Goal: Task Accomplishment & Management: Complete application form

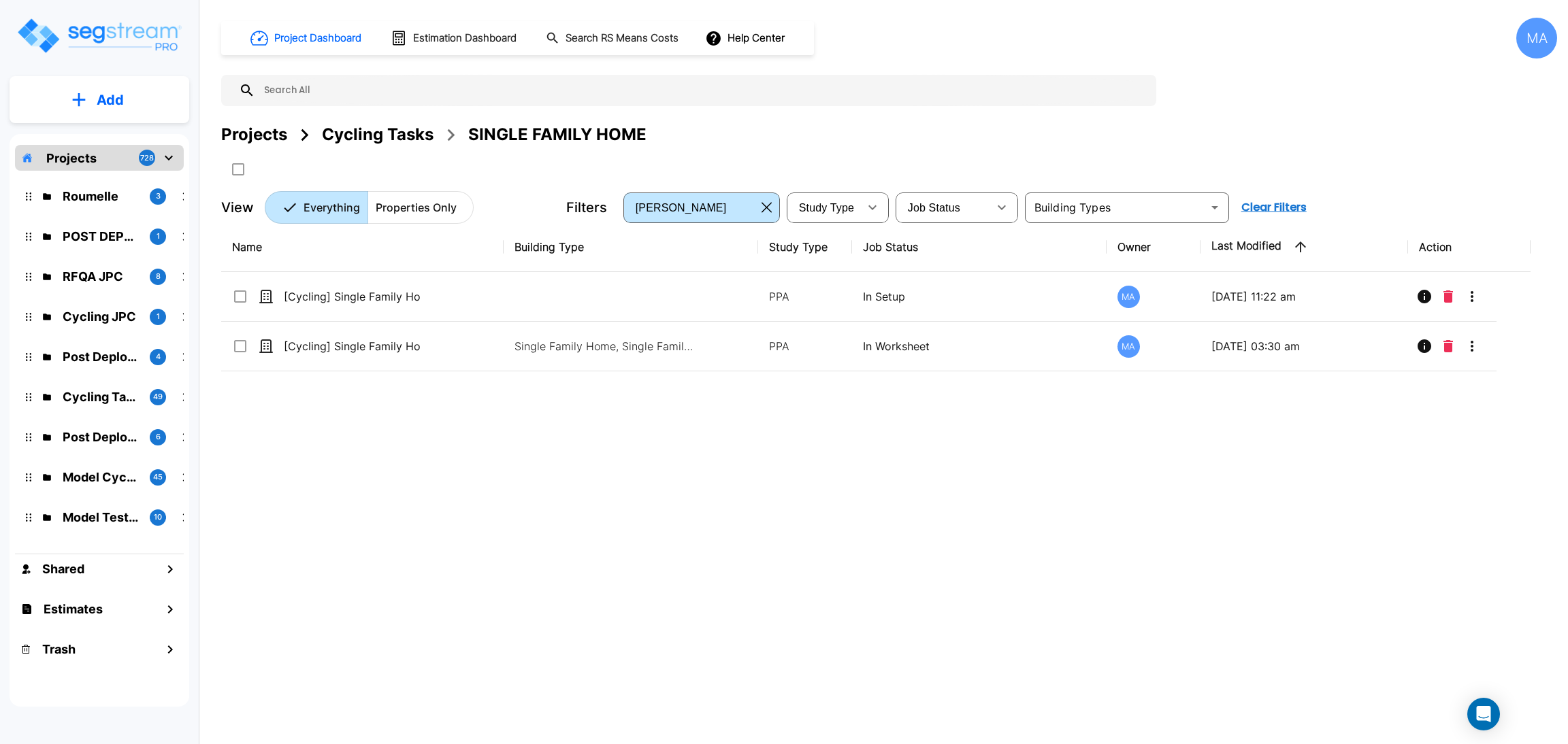
click at [250, 136] on div "Projects" at bounding box center [254, 134] width 66 height 24
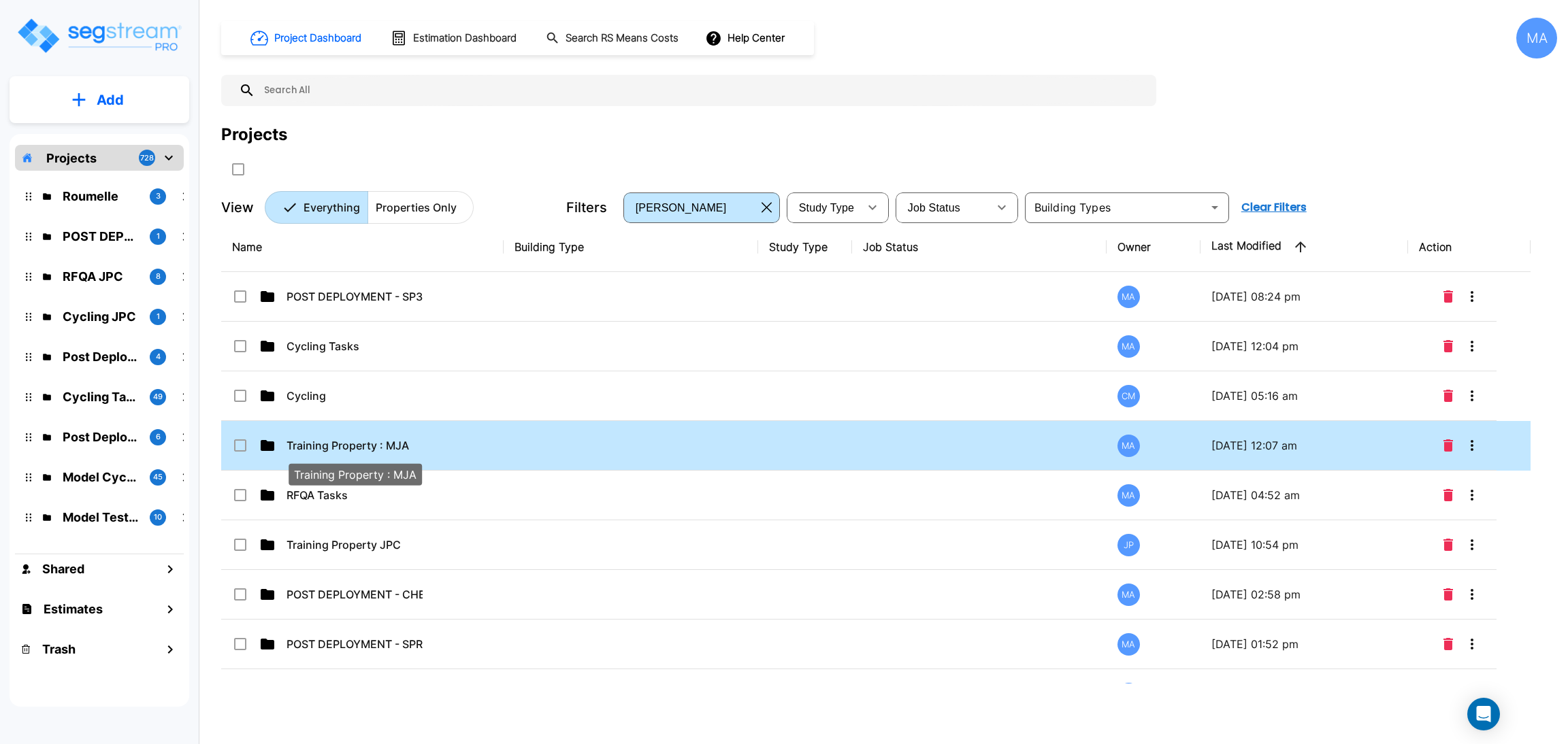
click at [395, 446] on p "Training Property : MJA" at bounding box center [355, 445] width 136 height 16
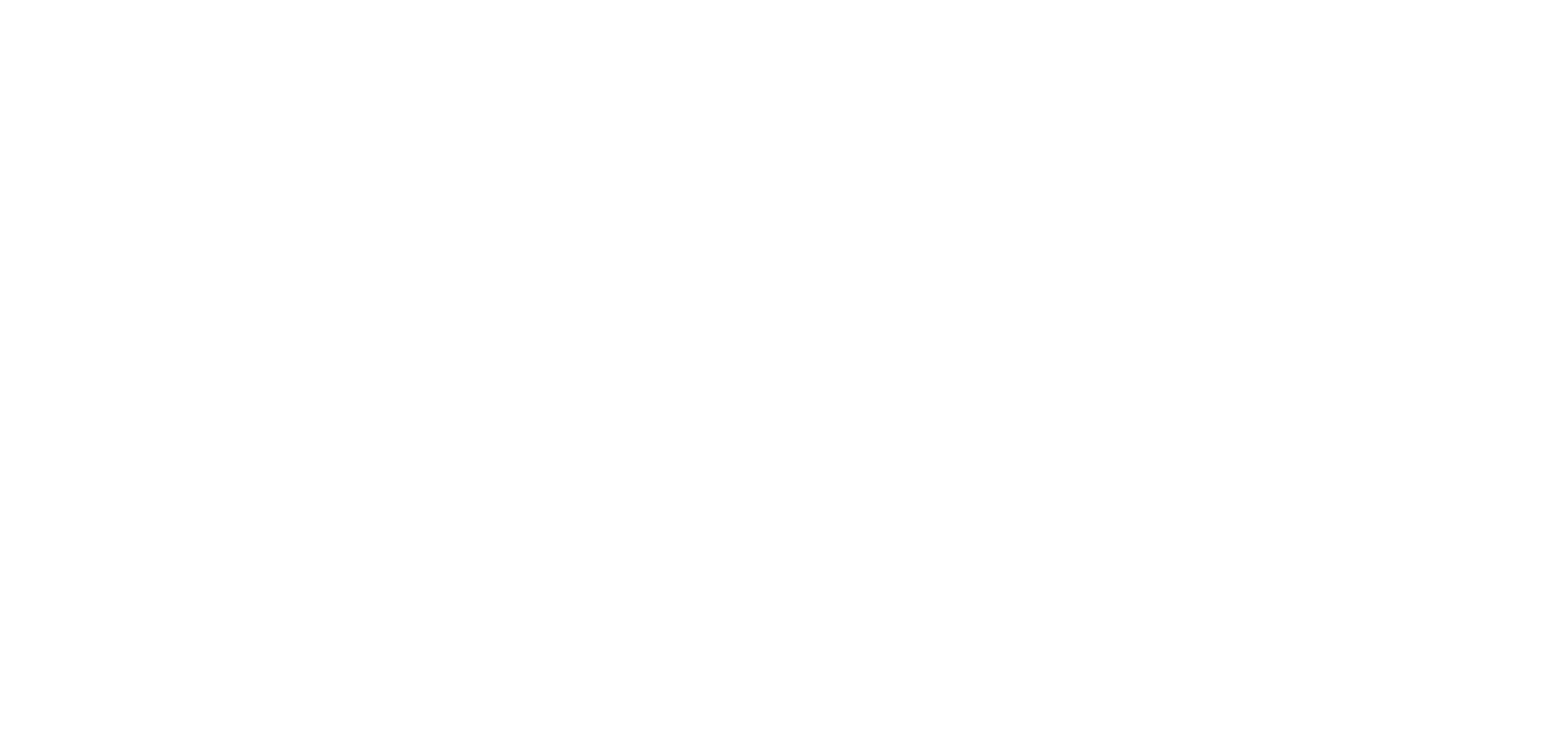
select select "2"
select select "1"
select select "3"
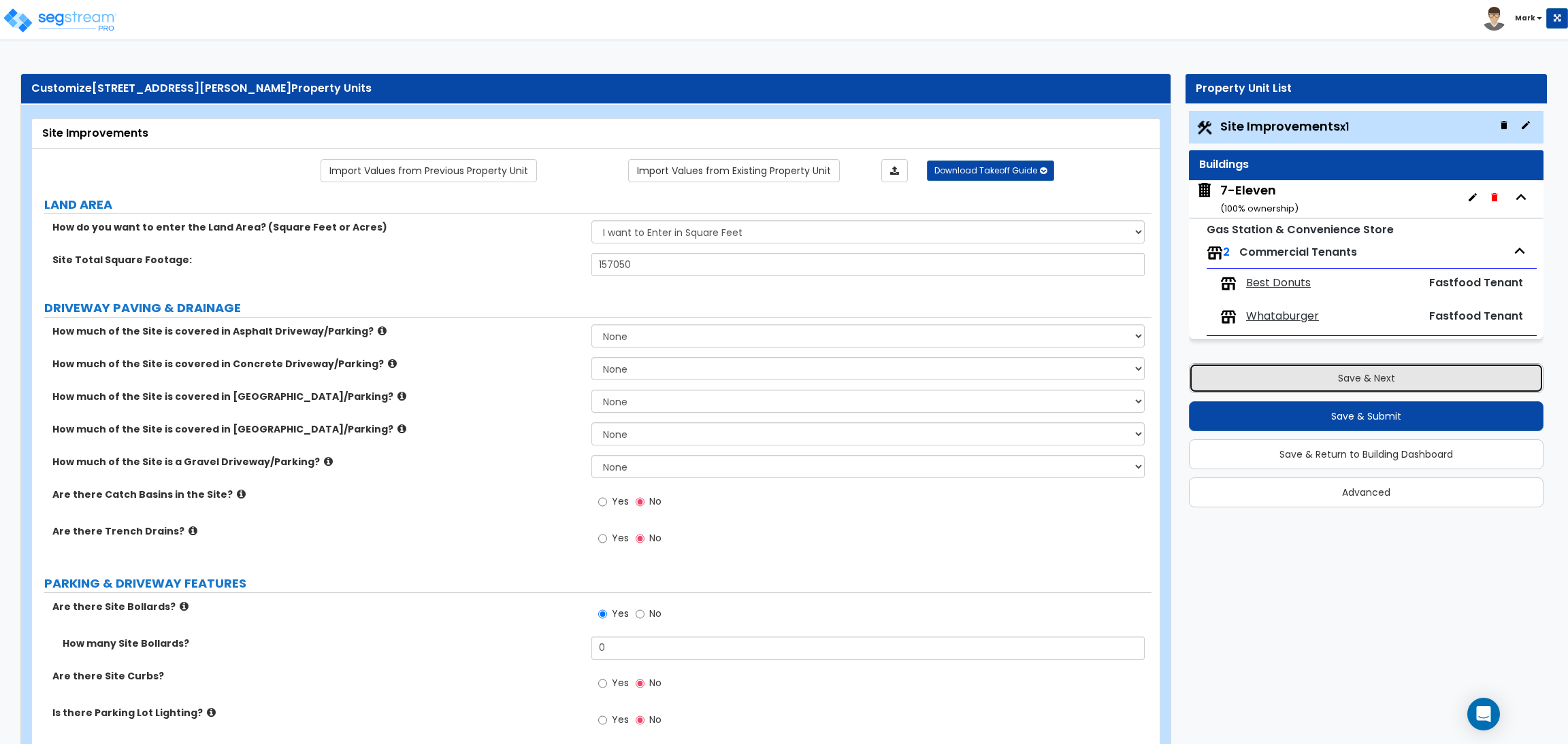
drag, startPoint x: 1297, startPoint y: 373, endPoint x: 987, endPoint y: 616, distance: 393.9
click at [1301, 371] on button "Save & Next" at bounding box center [1366, 378] width 355 height 30
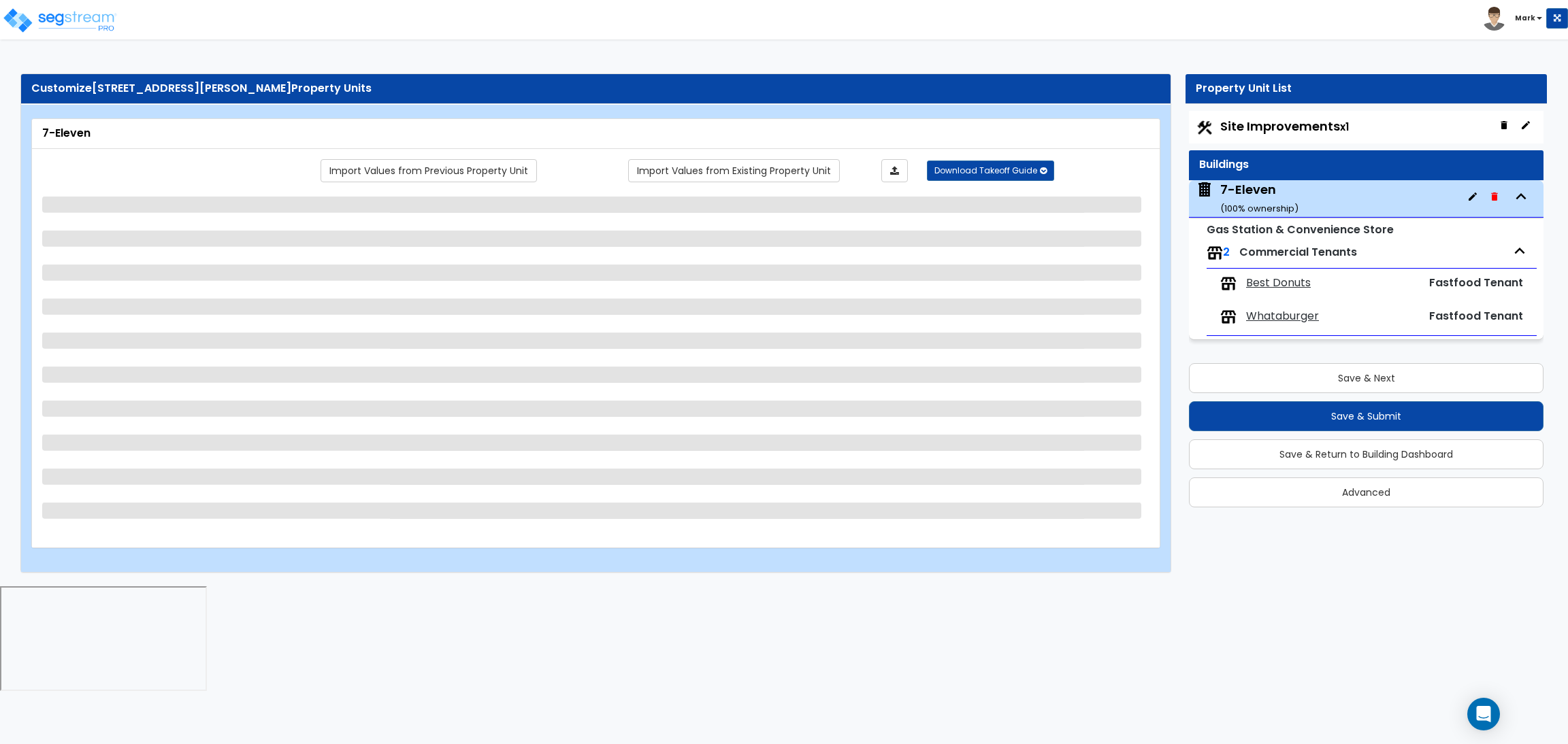
select select "2"
select select "4"
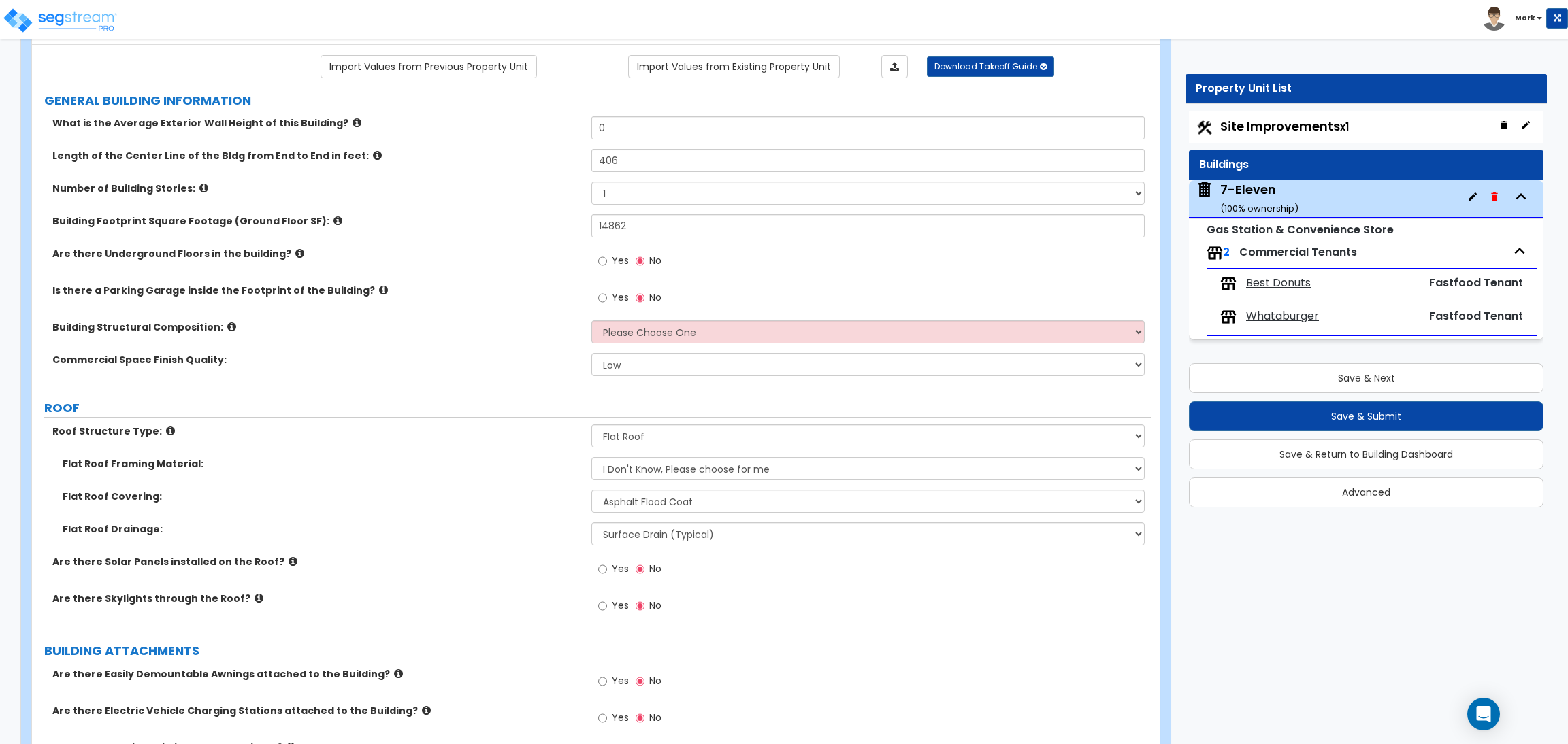
scroll to position [102, 0]
click at [643, 357] on select "Low Average High" at bounding box center [868, 366] width 553 height 23
select select "1"
click at [591, 356] on select "Low Average High" at bounding box center [868, 366] width 553 height 23
click at [706, 331] on select "Please Choose One Tilt-up Wall Construction Reinforced Concrete Structural Stee…" at bounding box center [868, 334] width 553 height 23
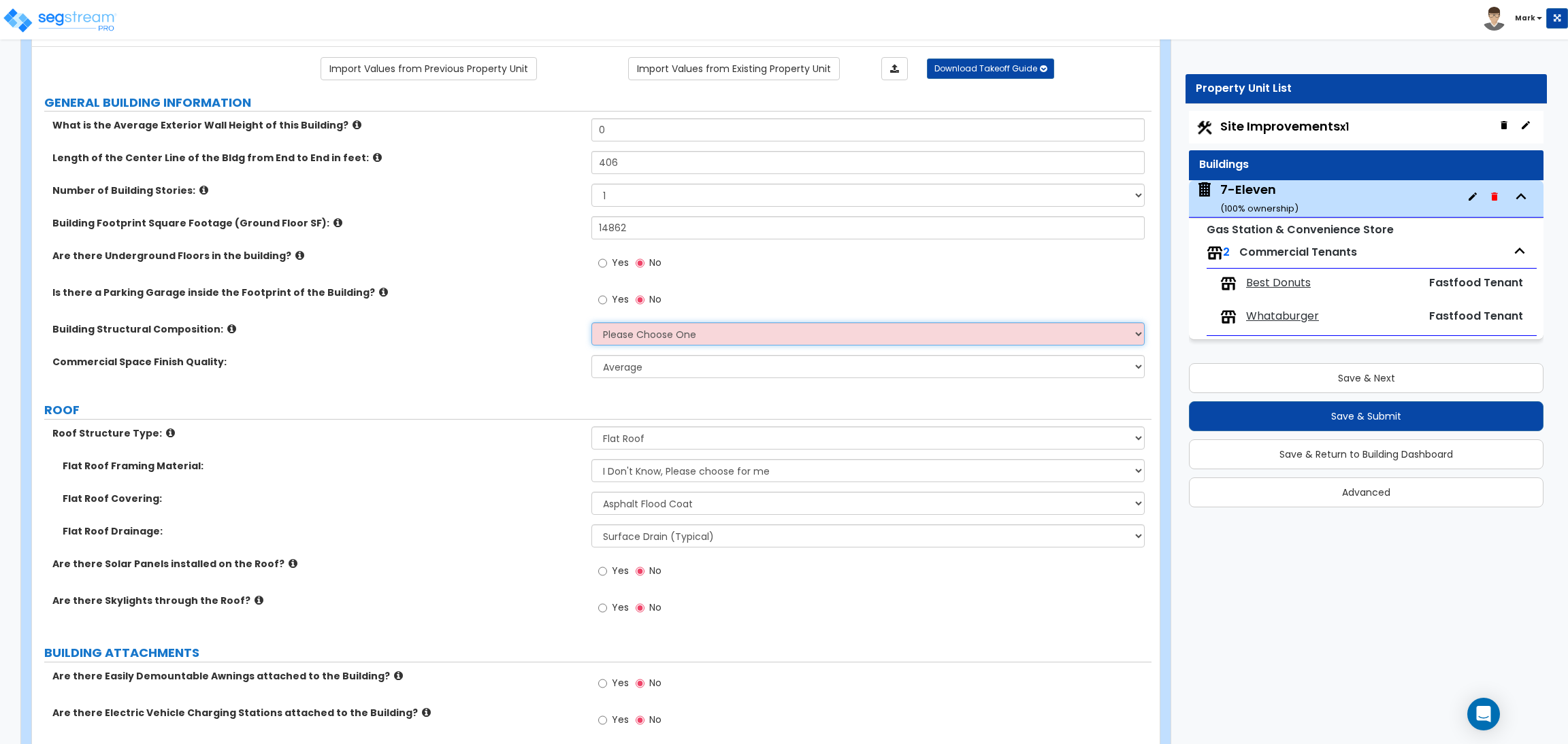
select select "6"
click at [591, 323] on select "Please Choose One Tilt-up Wall Construction Reinforced Concrete Structural Stee…" at bounding box center [868, 334] width 553 height 23
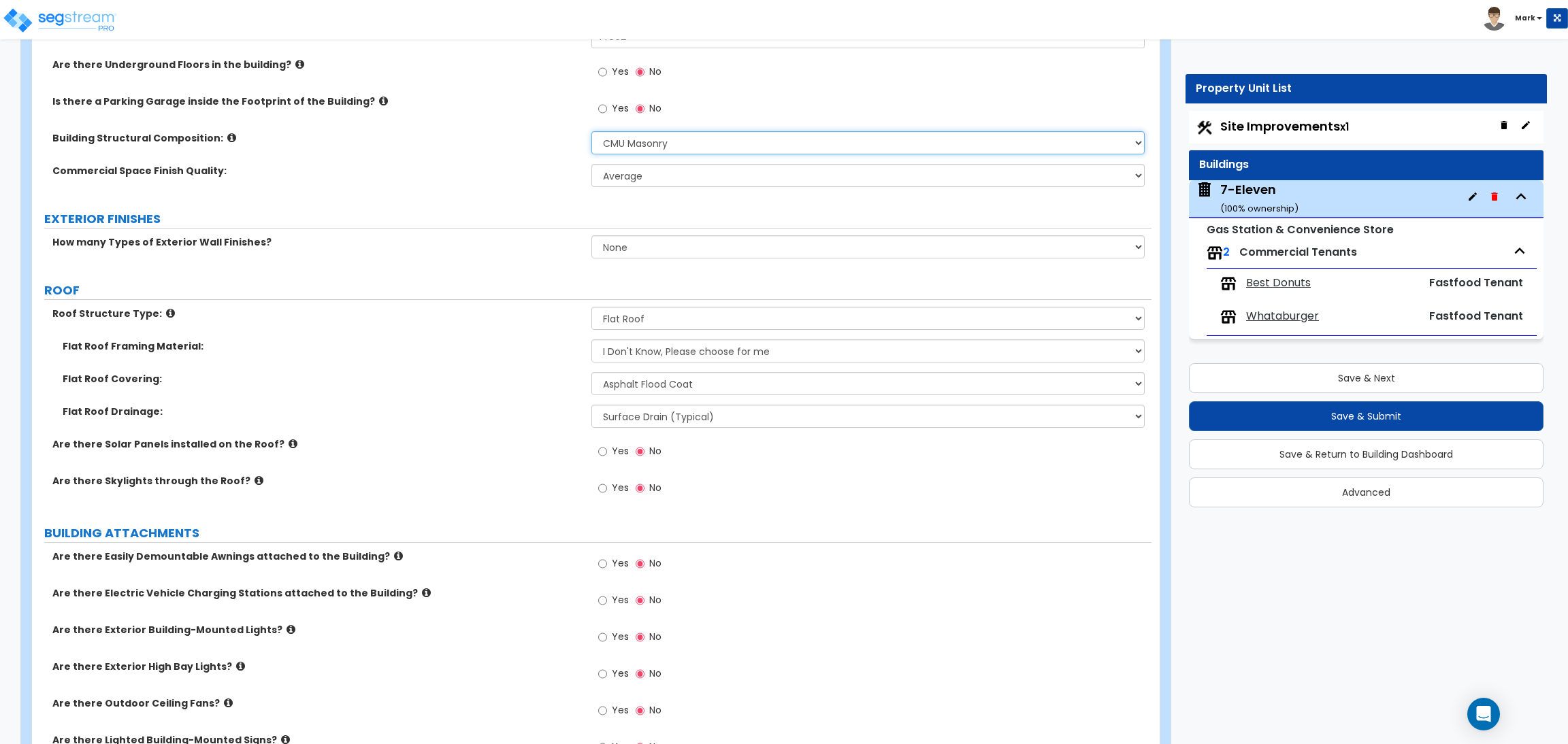
scroll to position [306, 0]
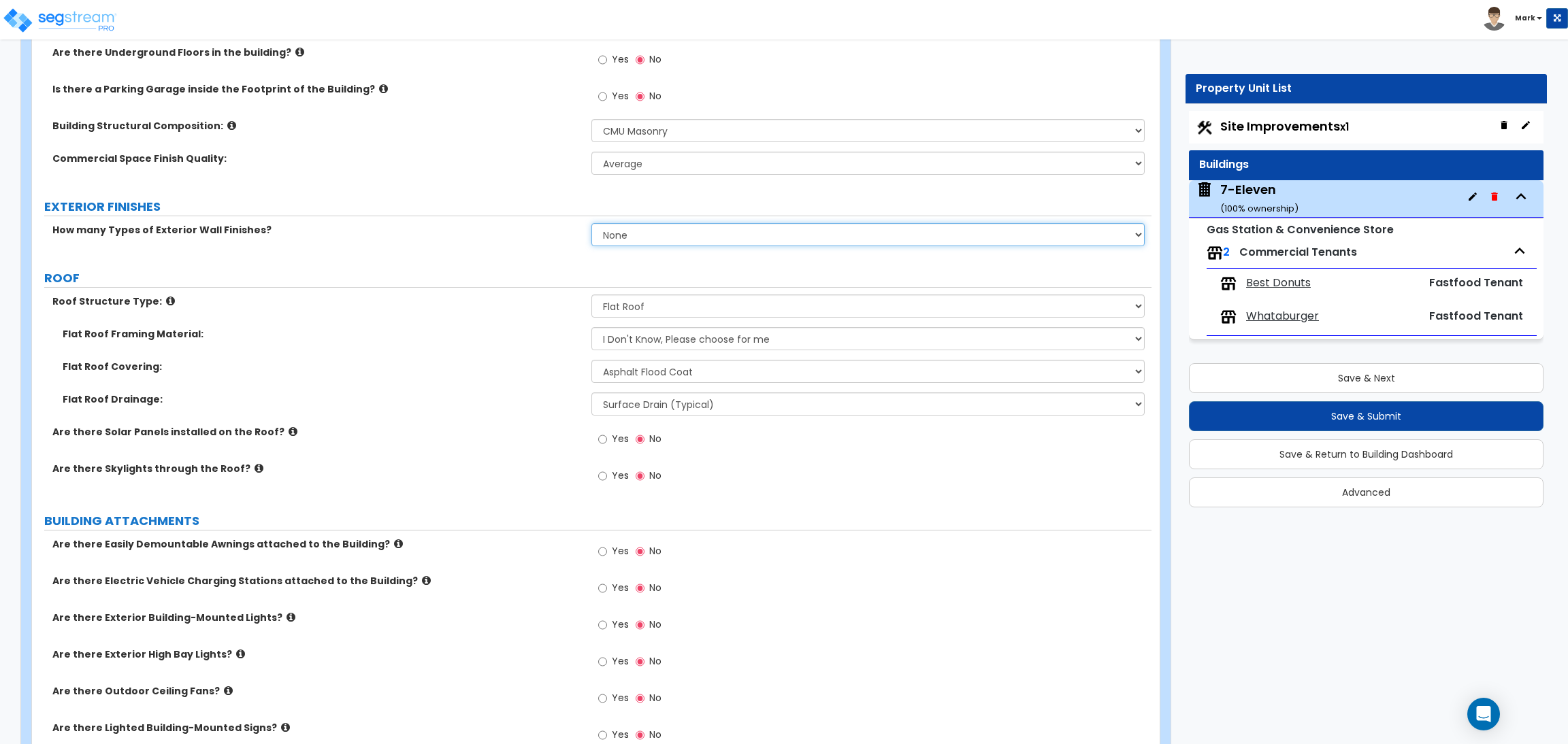
click at [621, 238] on select "None 1 2 3" at bounding box center [868, 234] width 553 height 23
select select "1"
click at [591, 223] on select "None 1 2 3" at bounding box center [868, 234] width 553 height 23
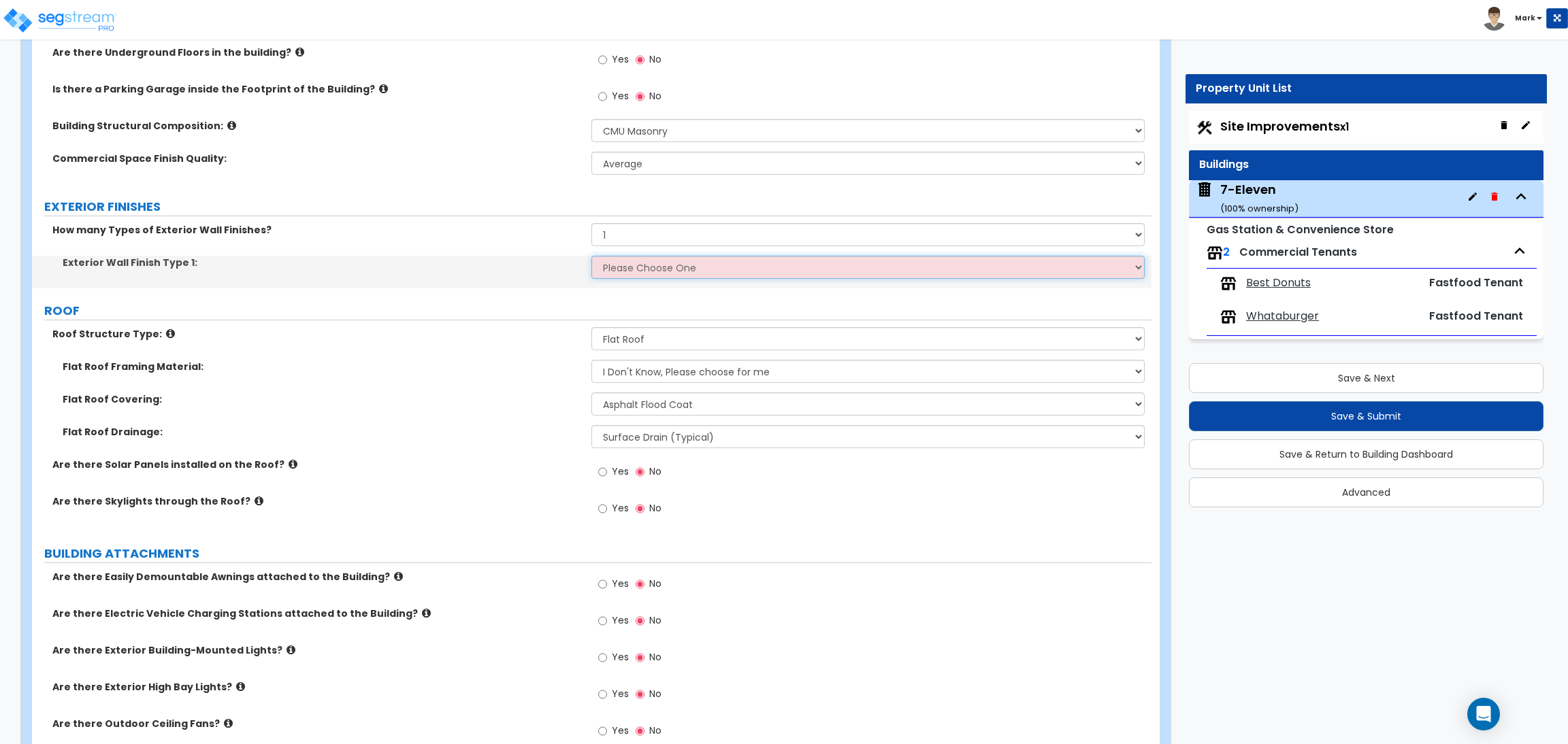
click at [627, 269] on select "Please Choose One No Finish/Shared Wall No Wall Brick Veneer Stone Veneer Wood …" at bounding box center [868, 267] width 553 height 23
select select "2"
click at [591, 256] on select "Please Choose One No Finish/Shared Wall No Wall Brick Veneer Stone Veneer Wood …" at bounding box center [868, 267] width 553 height 23
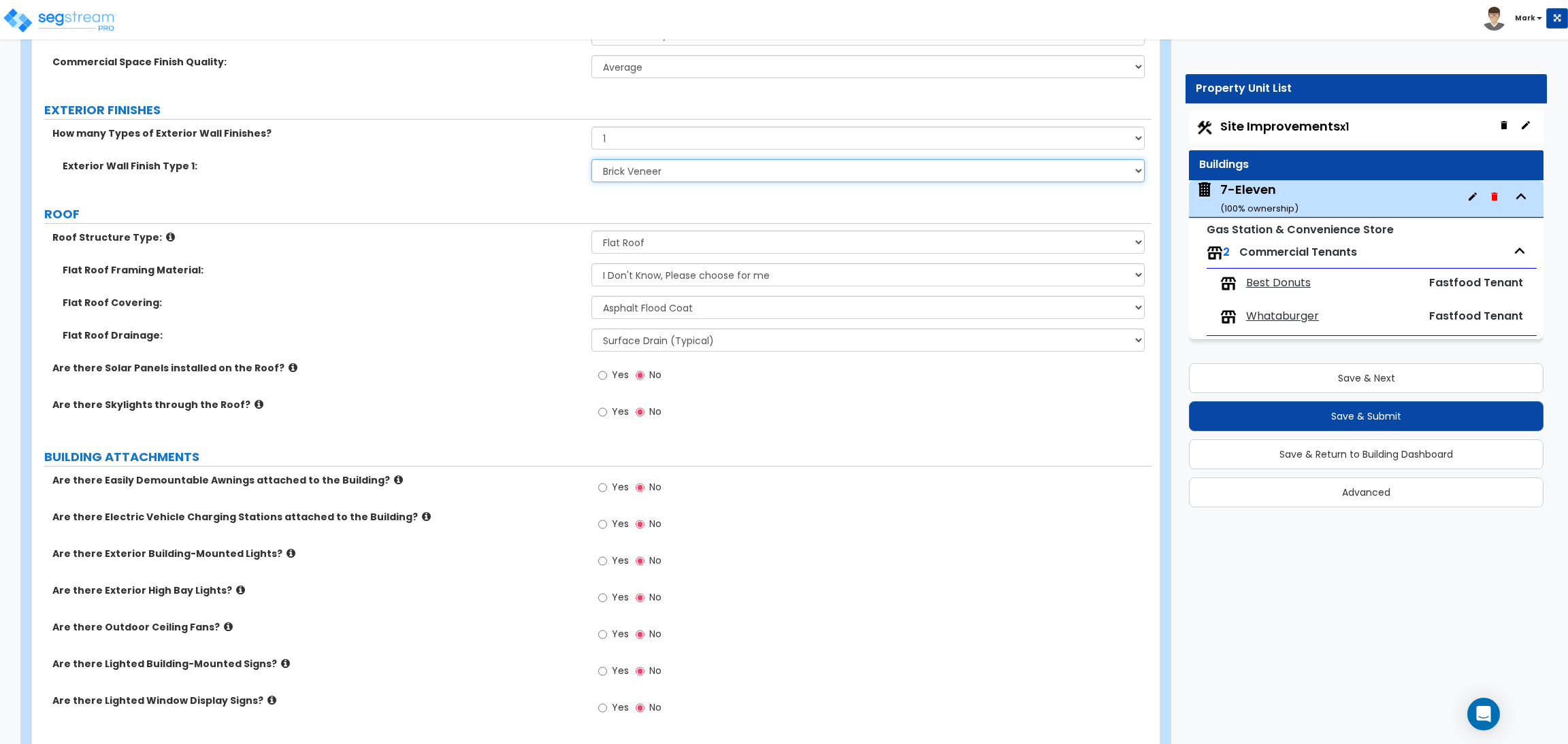
scroll to position [408, 0]
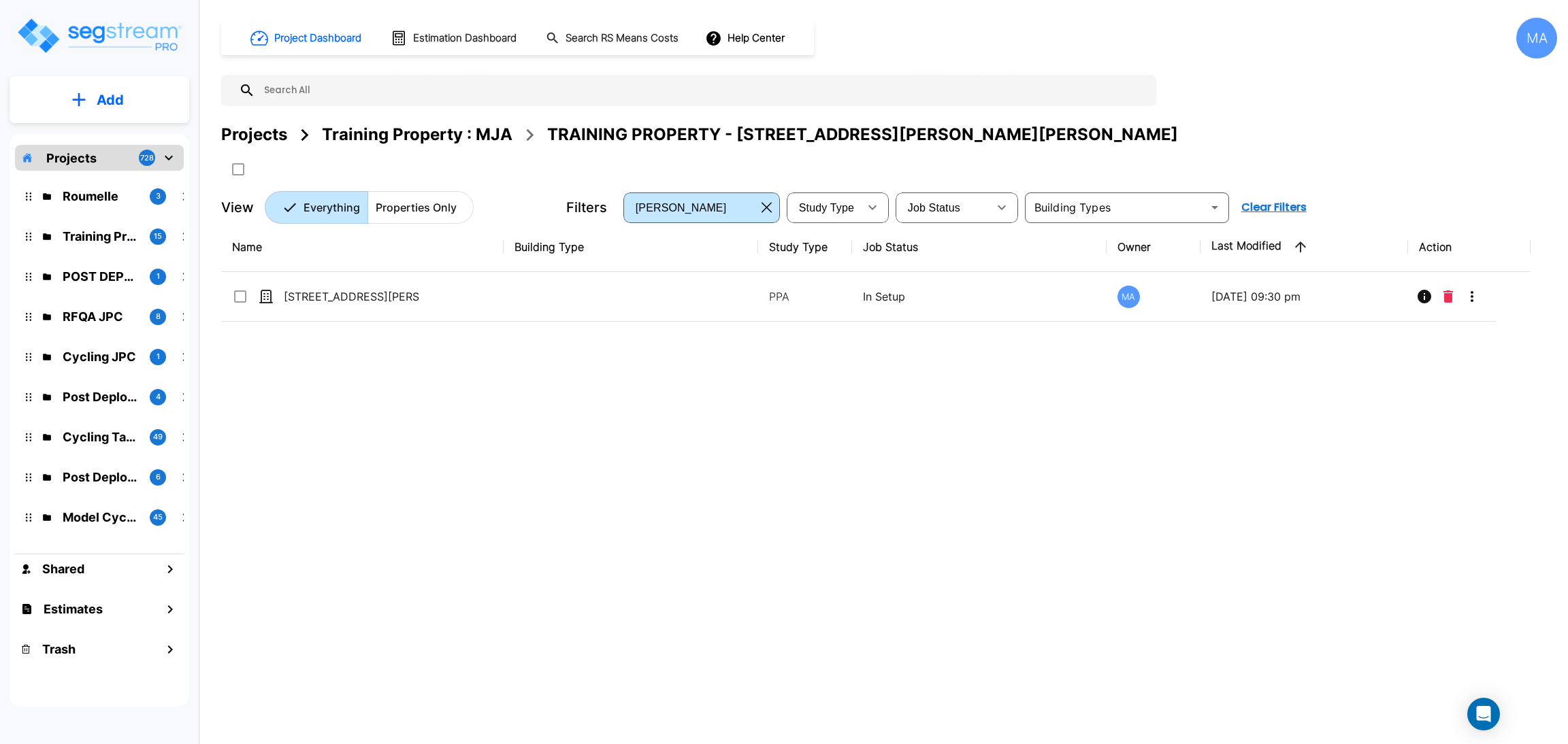
click at [258, 136] on div "Projects" at bounding box center [254, 134] width 66 height 24
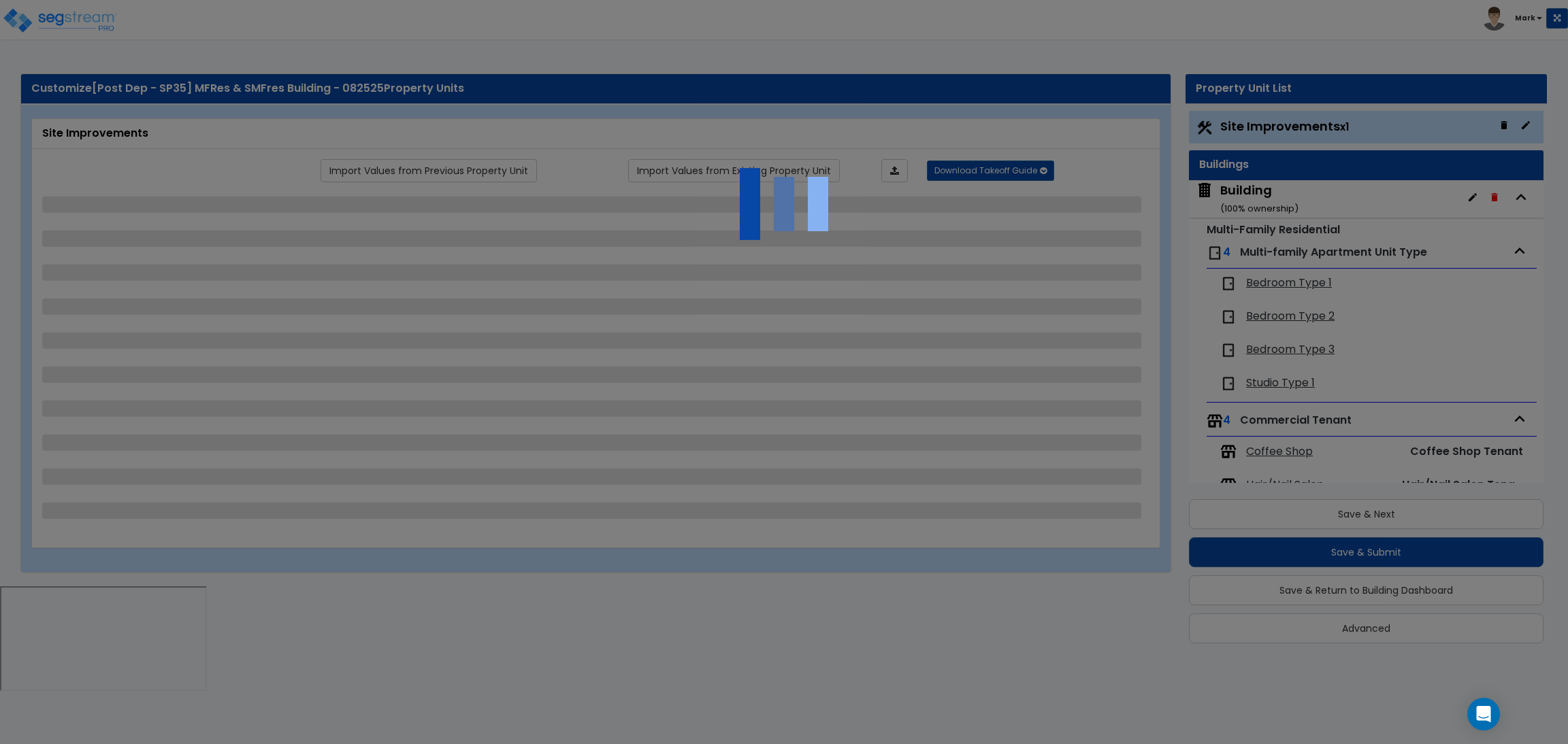
select select "2"
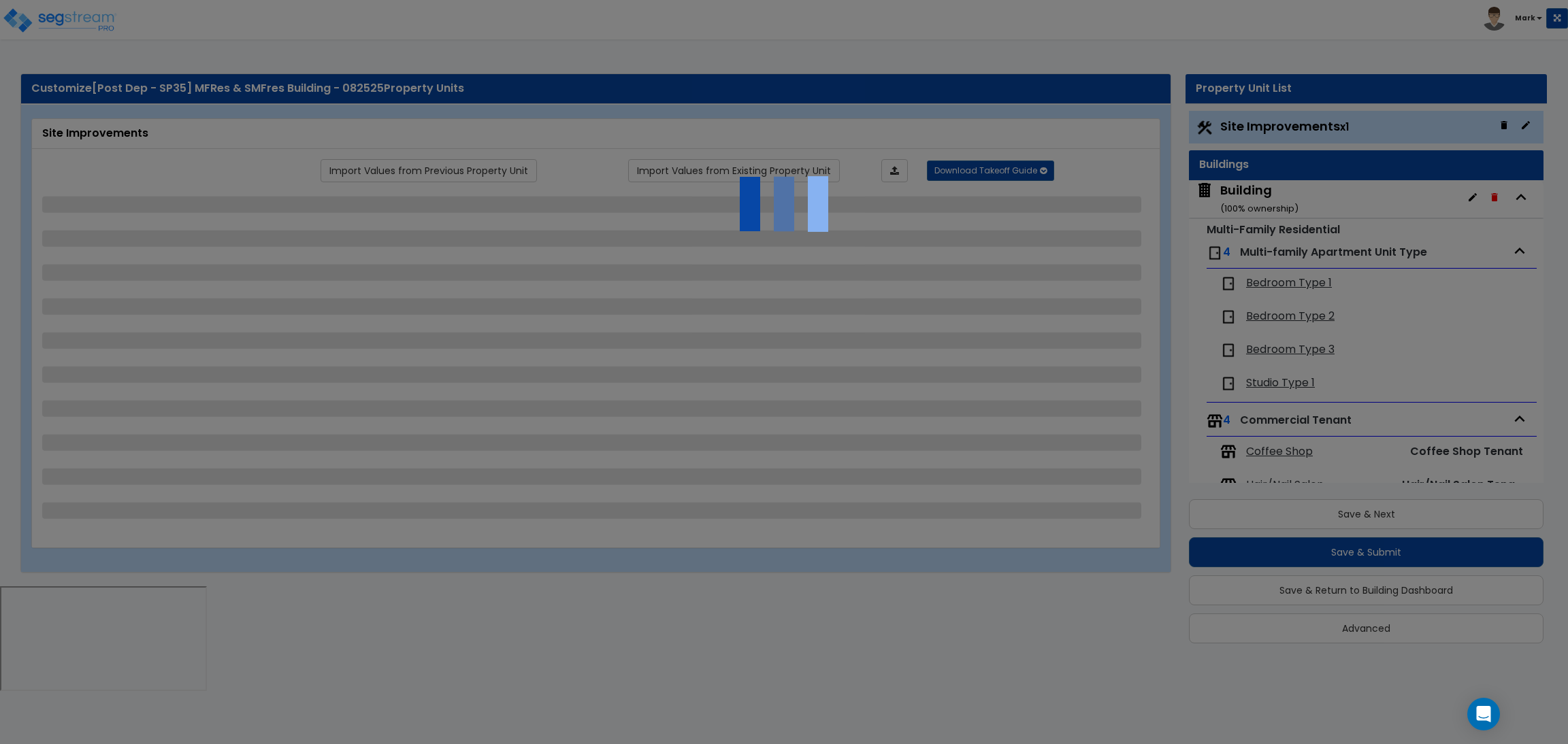
select select "2"
select select "1"
select select "2"
select select "1"
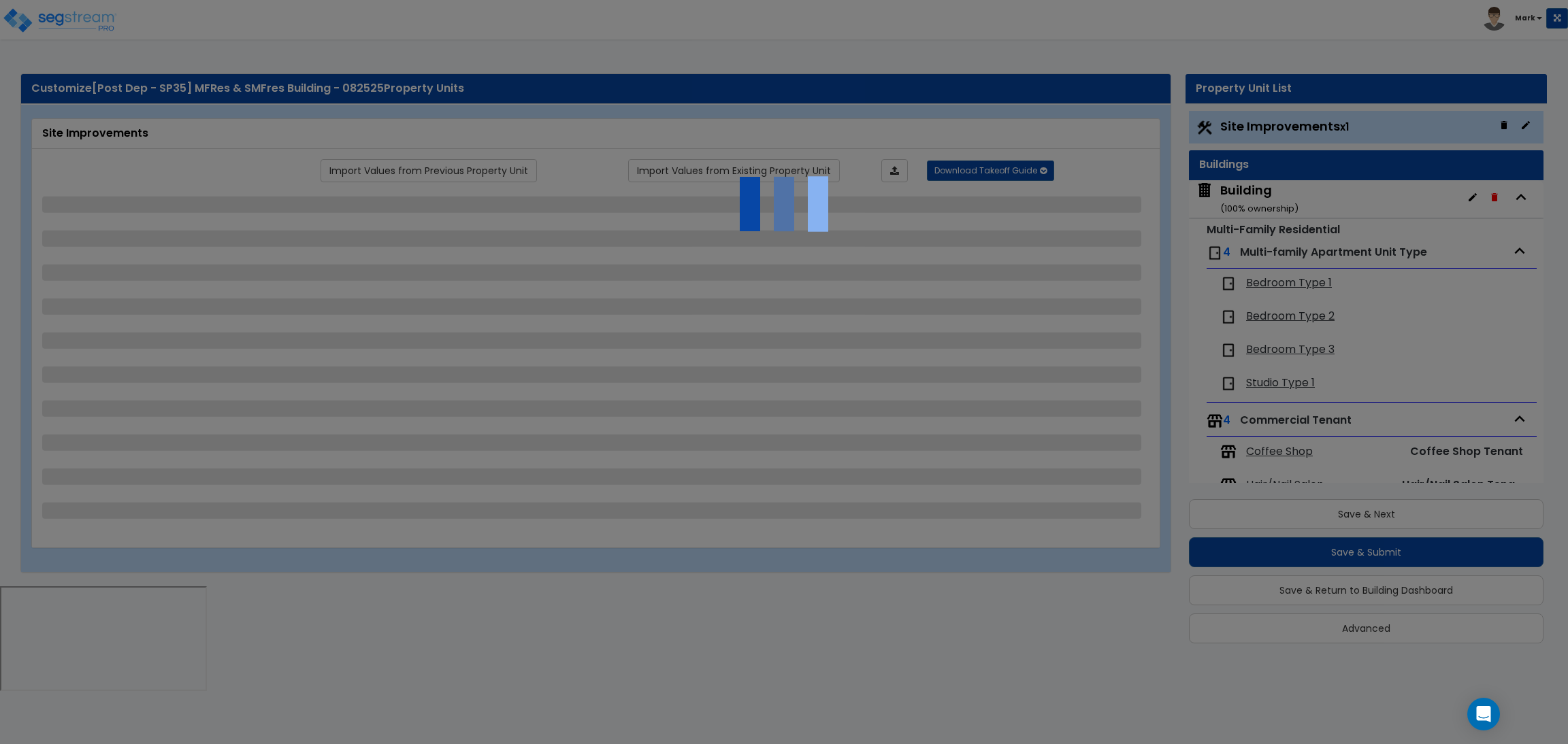
select select "1"
select select "2"
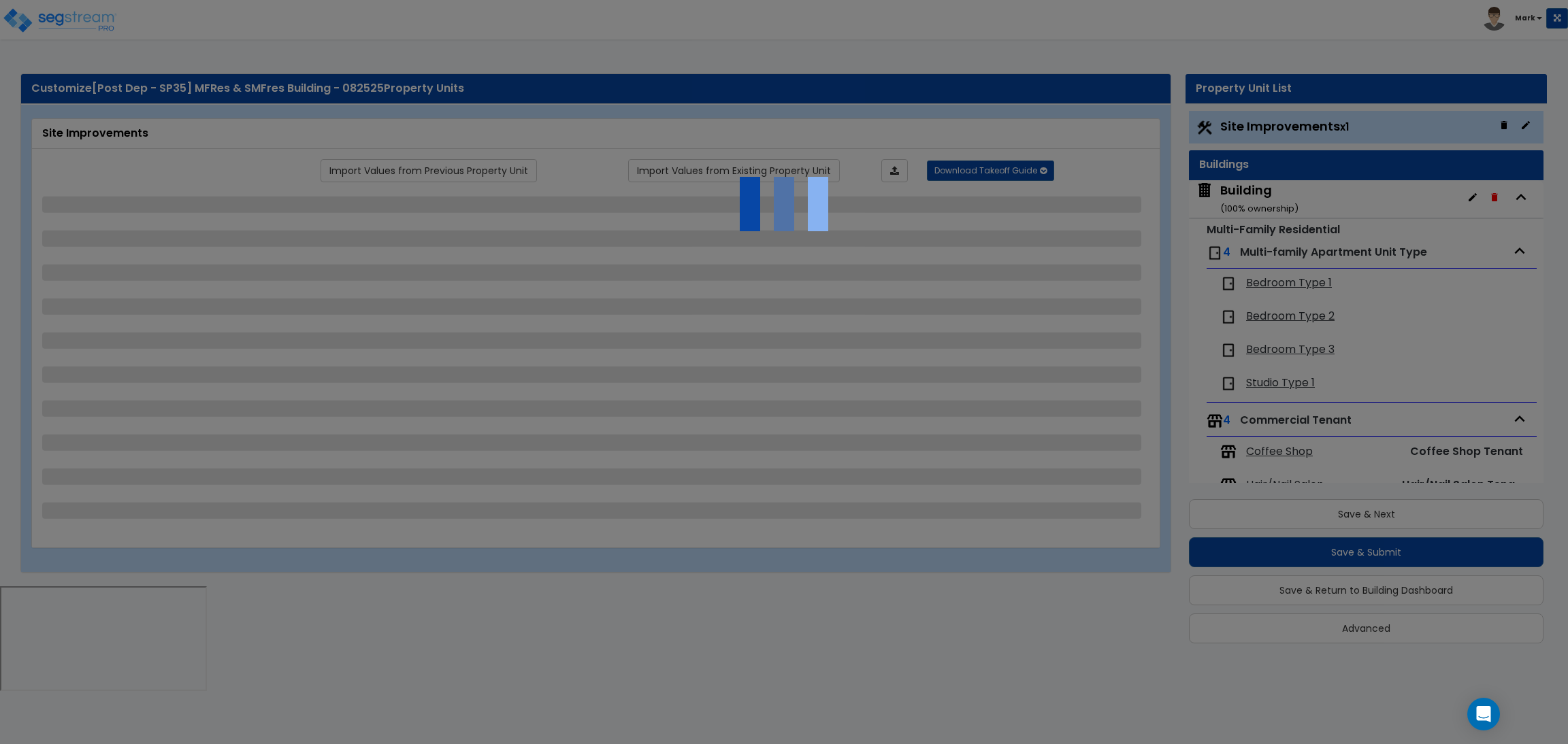
select select "2"
select select "1"
select select "10"
select select "1"
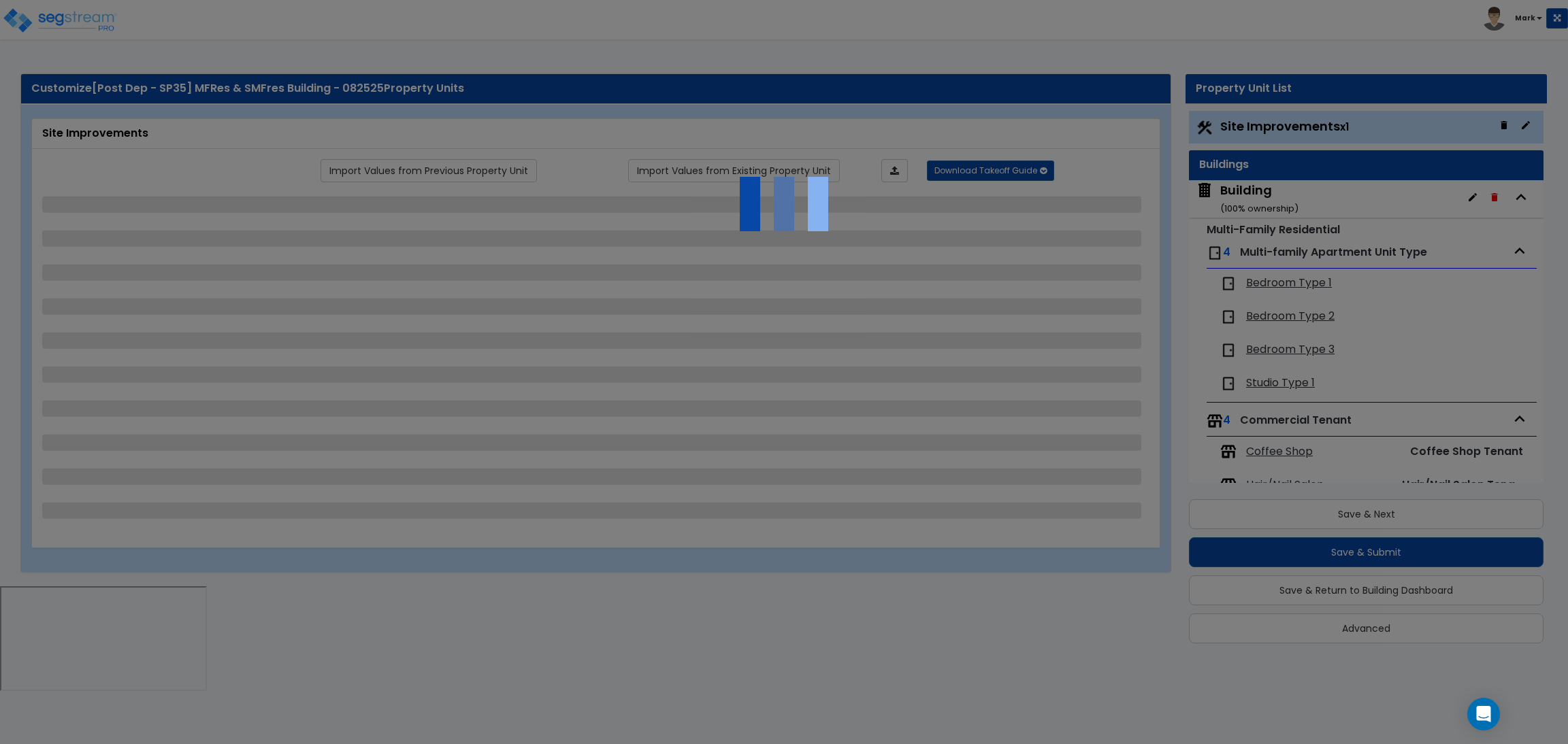
select select "3"
select select "2"
select select "4"
select select "1"
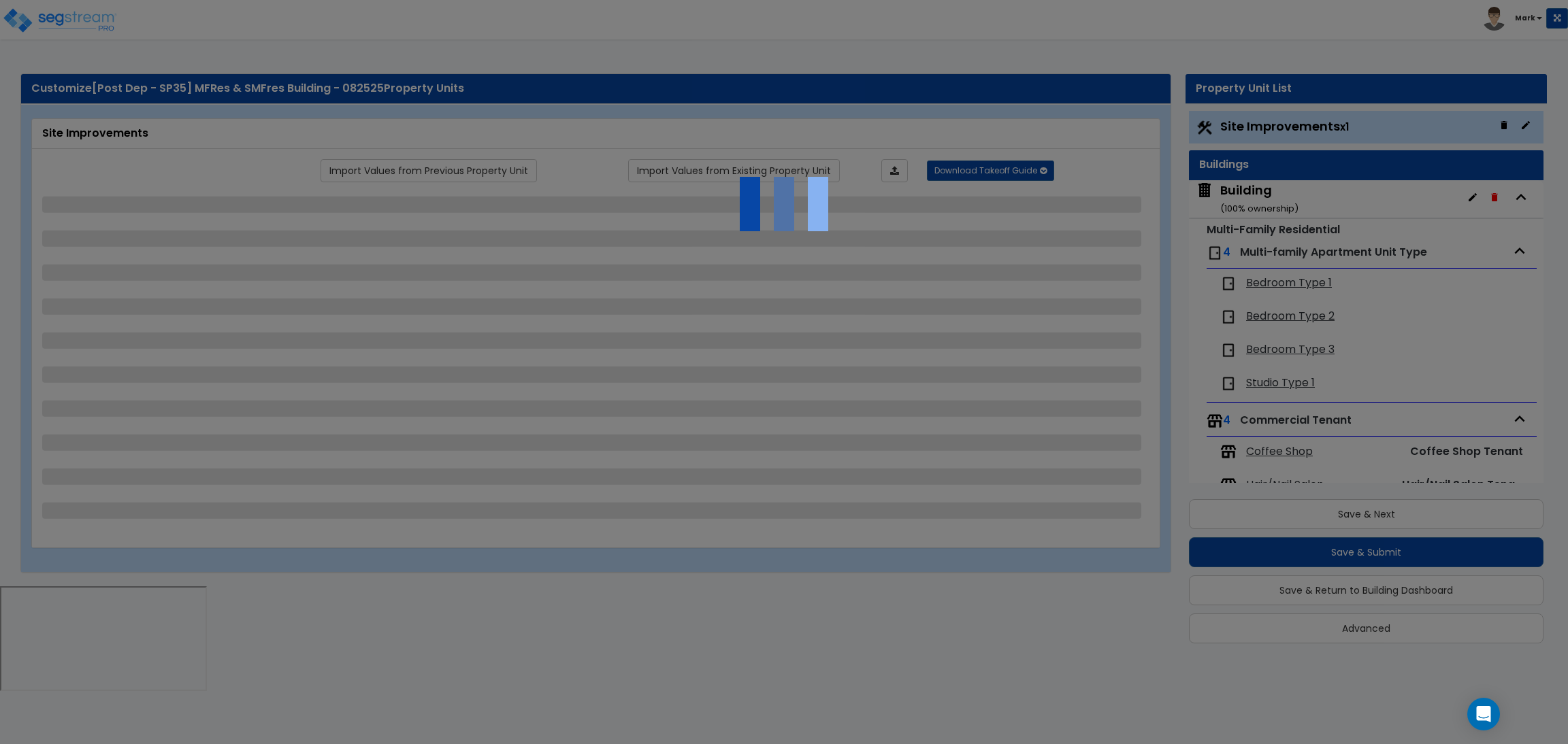
select select "1"
select select "6"
select select "2"
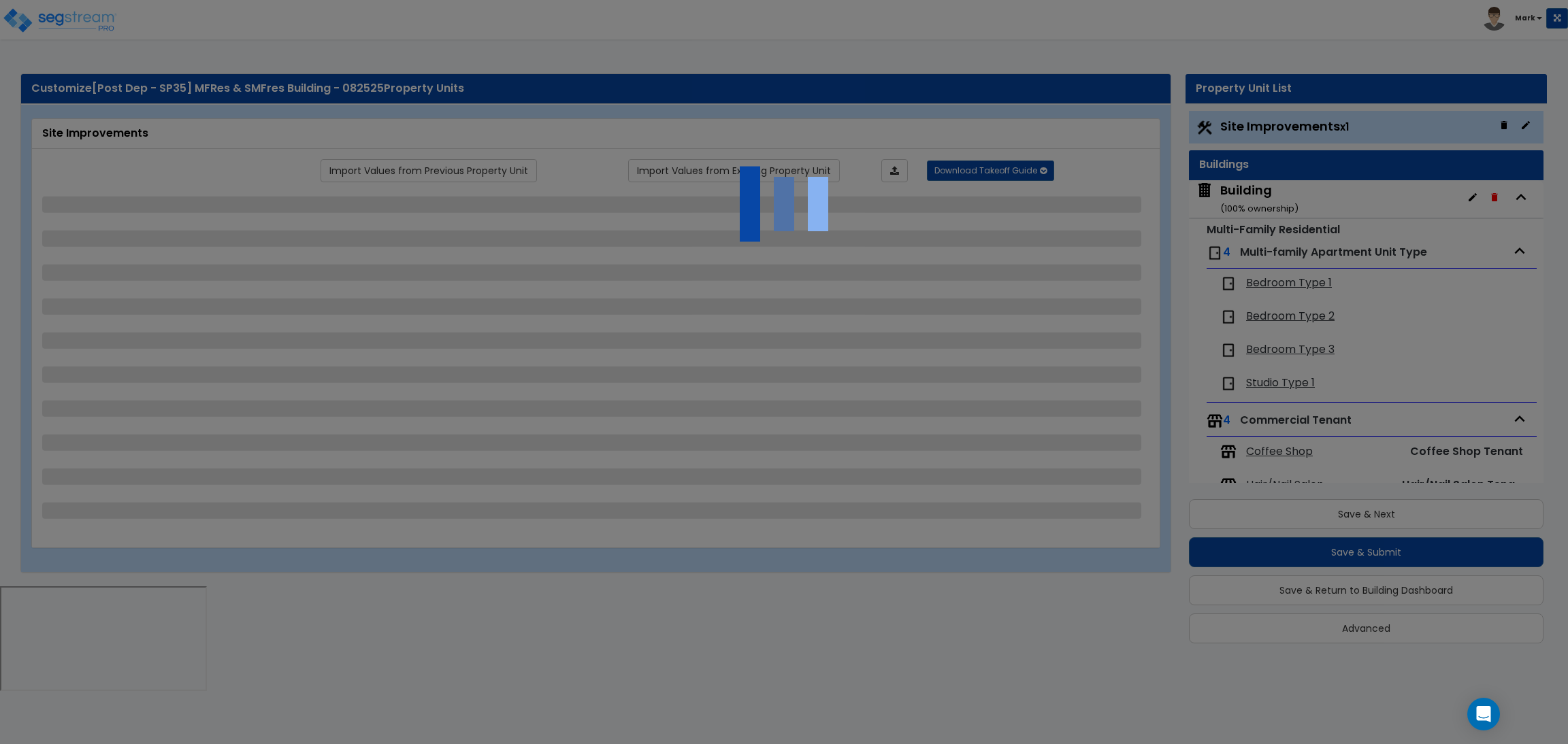
select select "2"
select select "1"
select select "2"
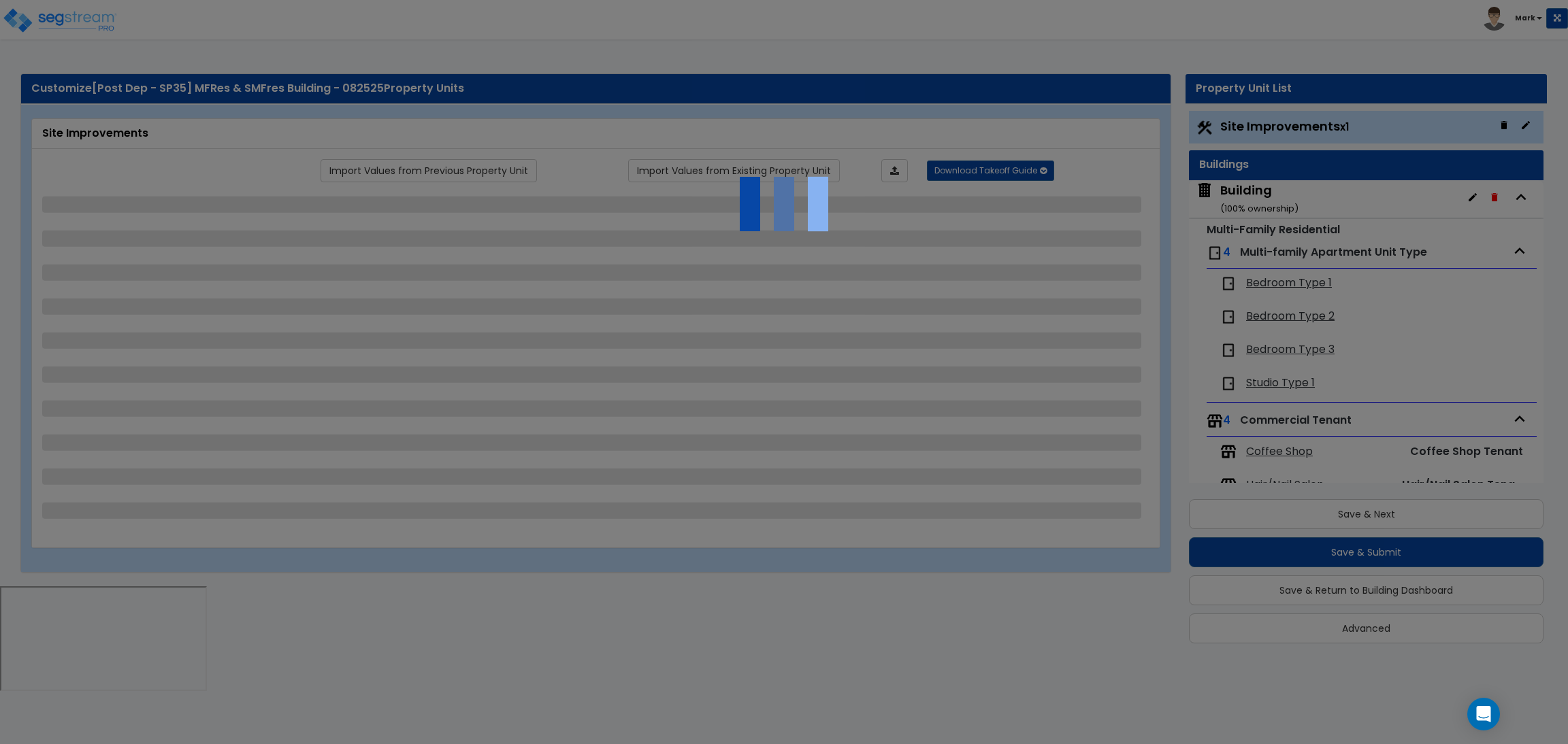
select select "2"
select select "1"
select select "8"
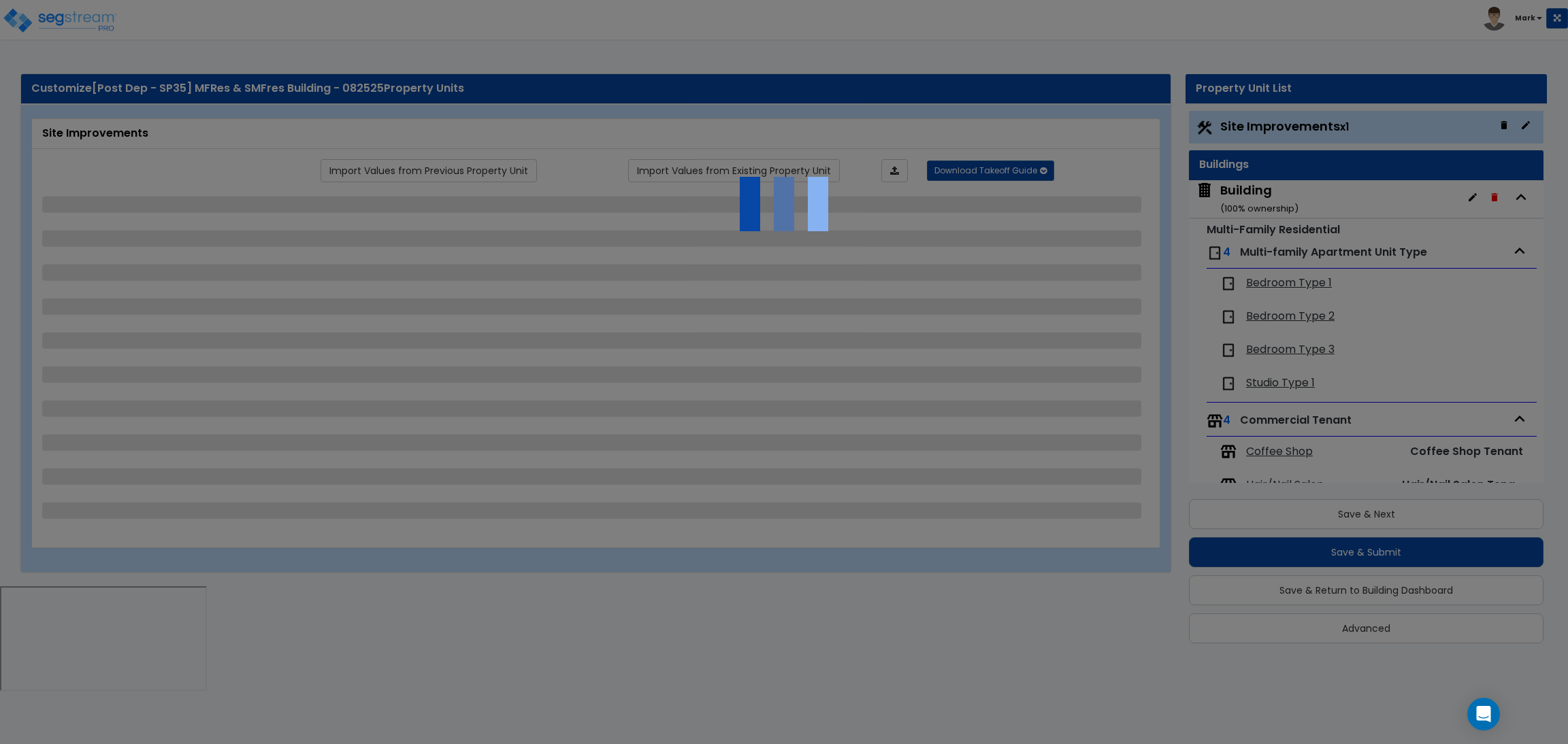
select select "2"
select select "1"
select select "20"
select select "2"
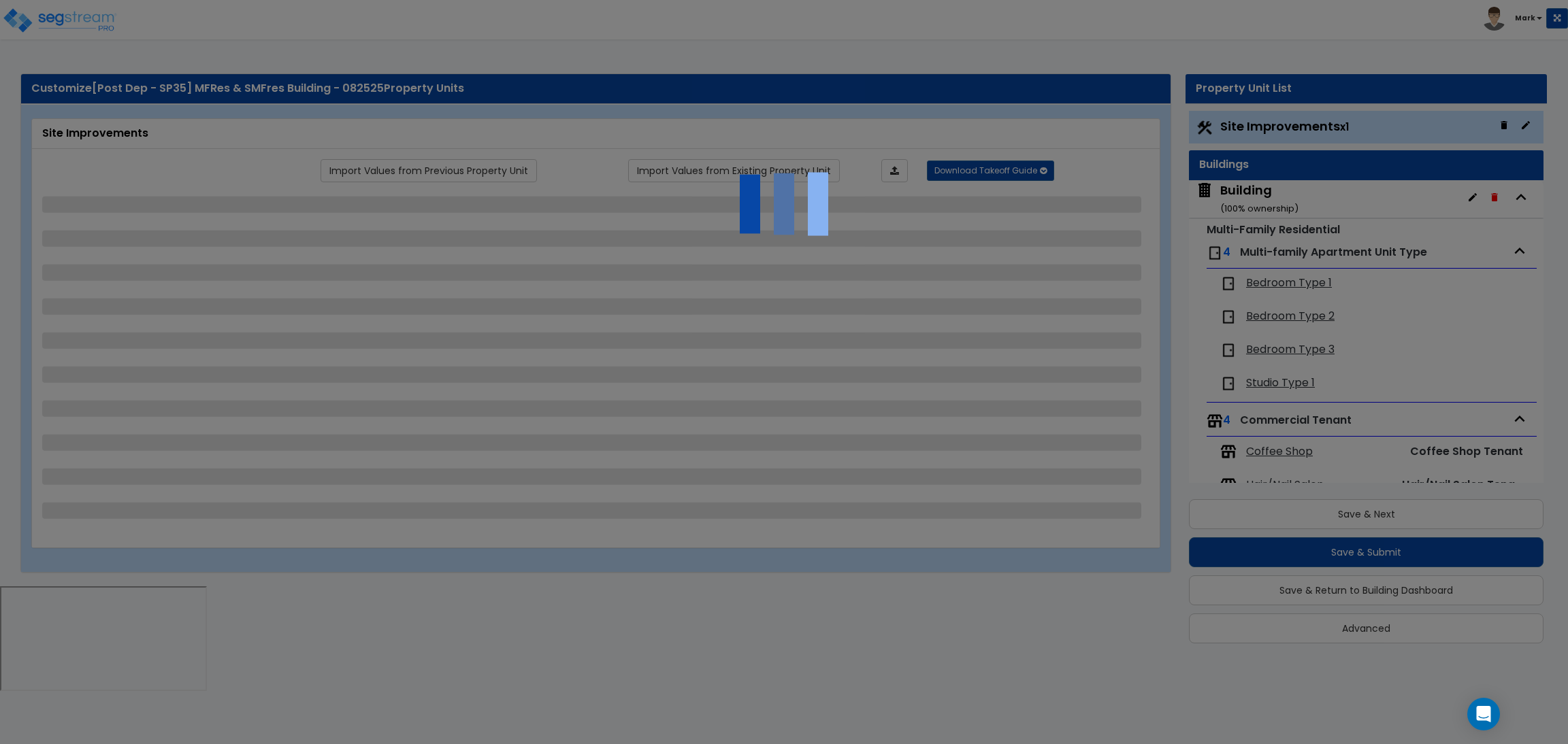
select select "5"
select select "3"
select select "1"
select select "2"
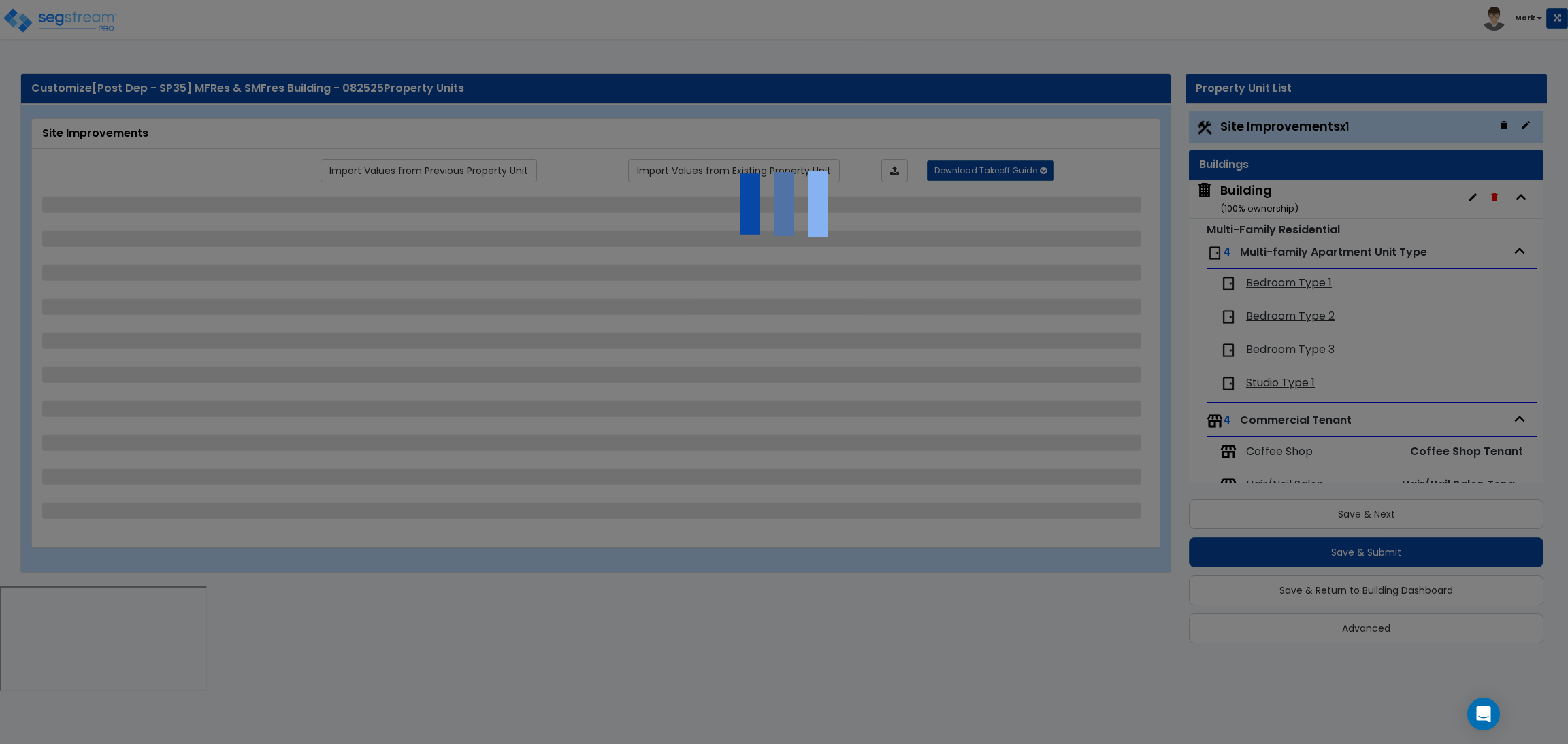
select select "1"
select select "2"
select select "3"
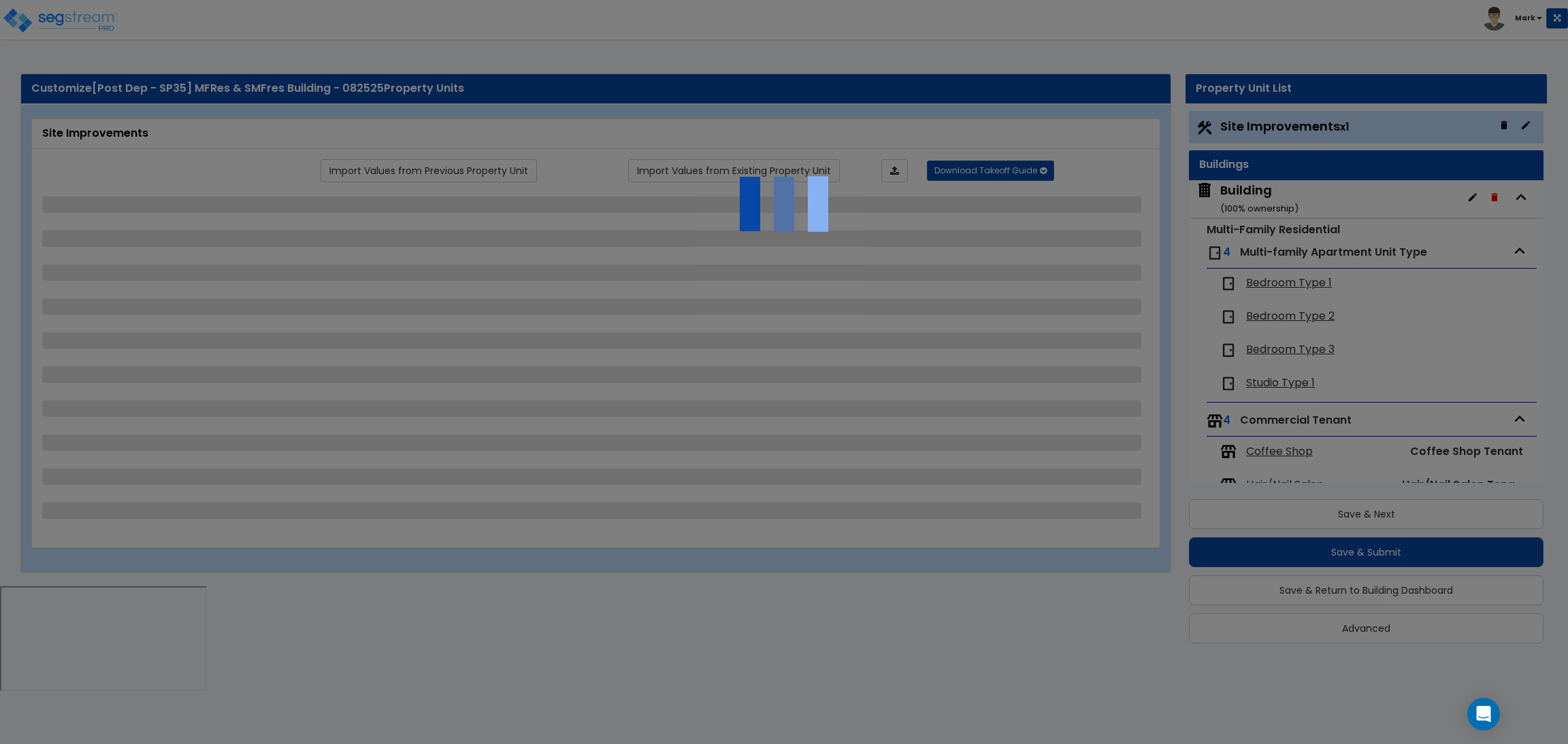
select select "1"
select select "2"
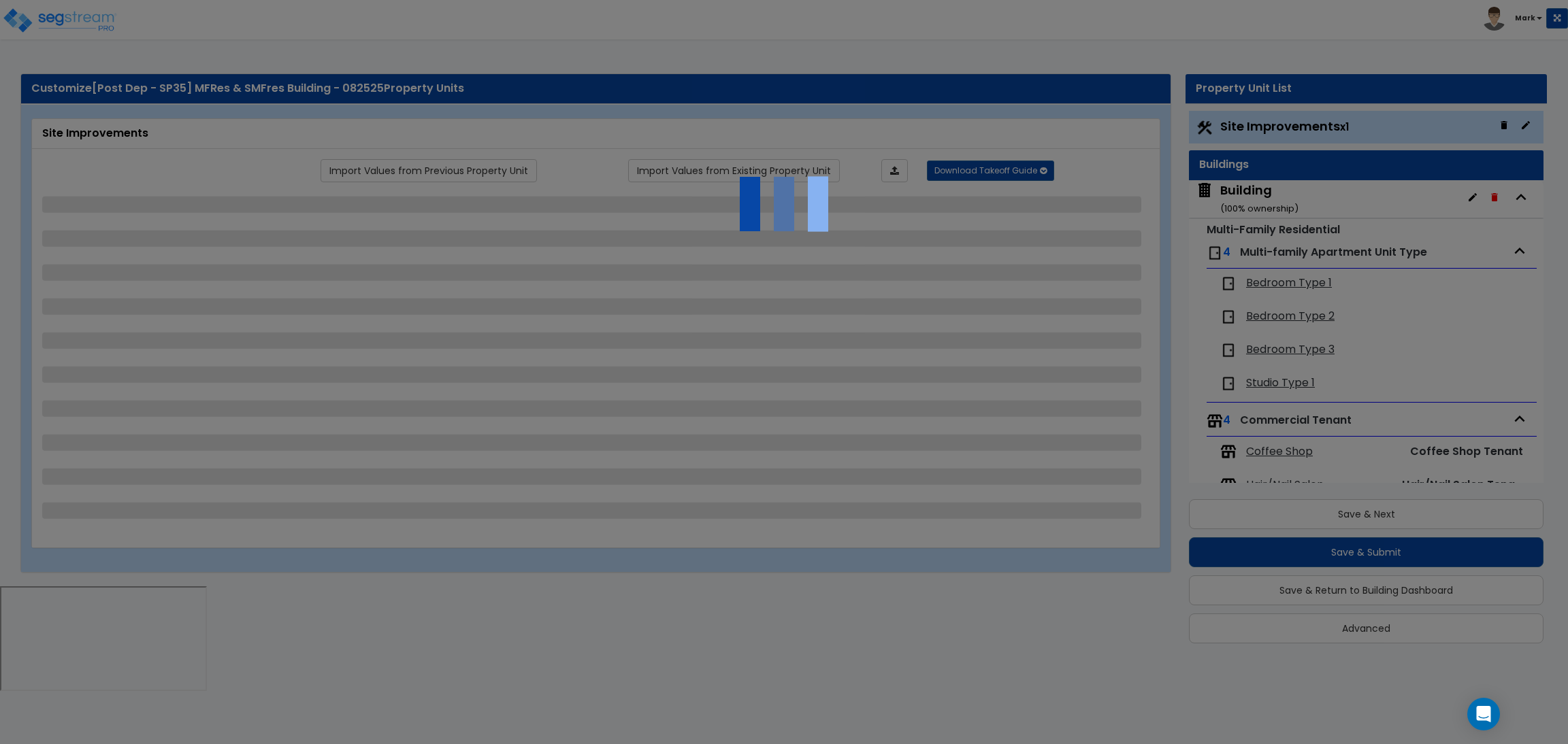
select select "2"
select select "1"
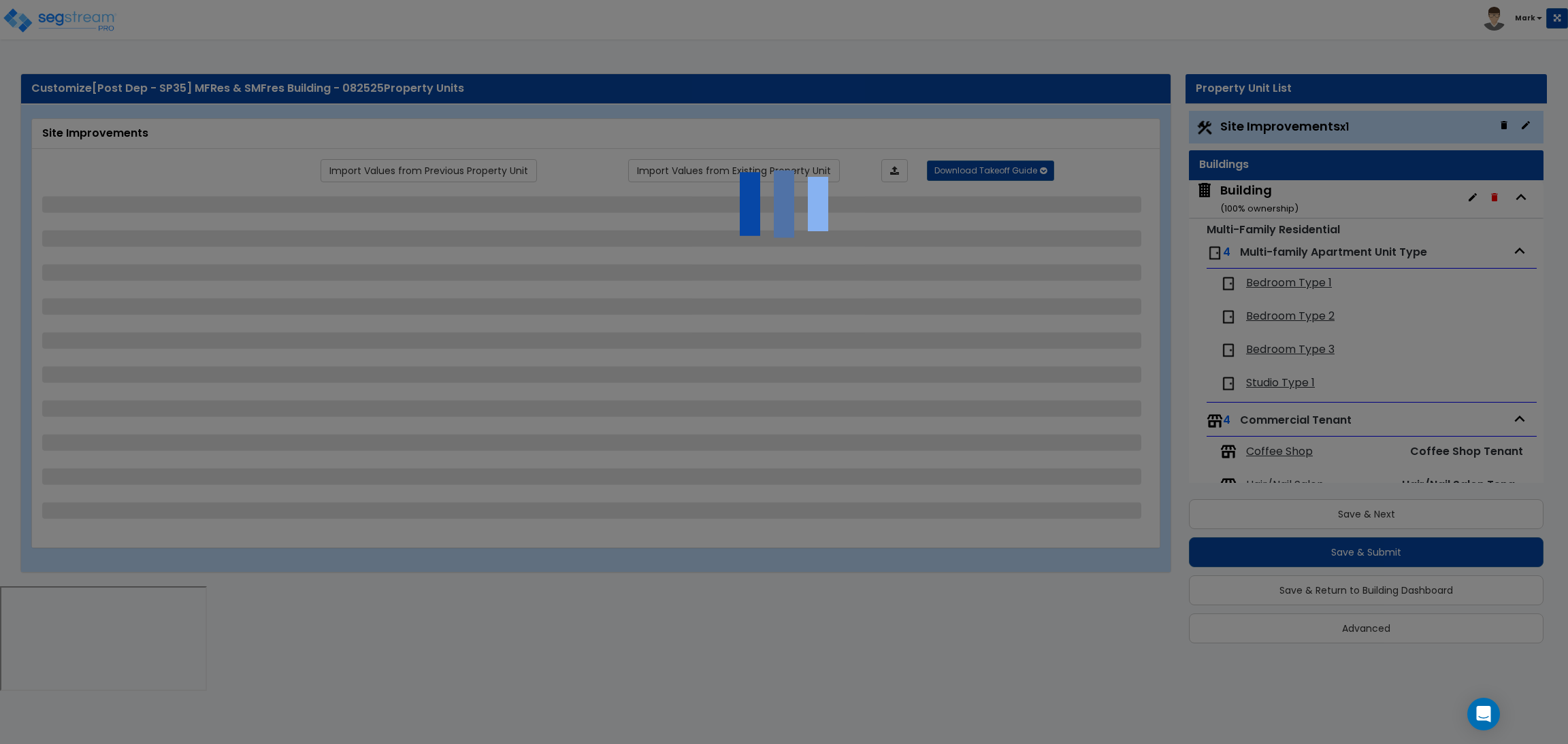
select select "4"
select select "2"
select select "1"
select select "2"
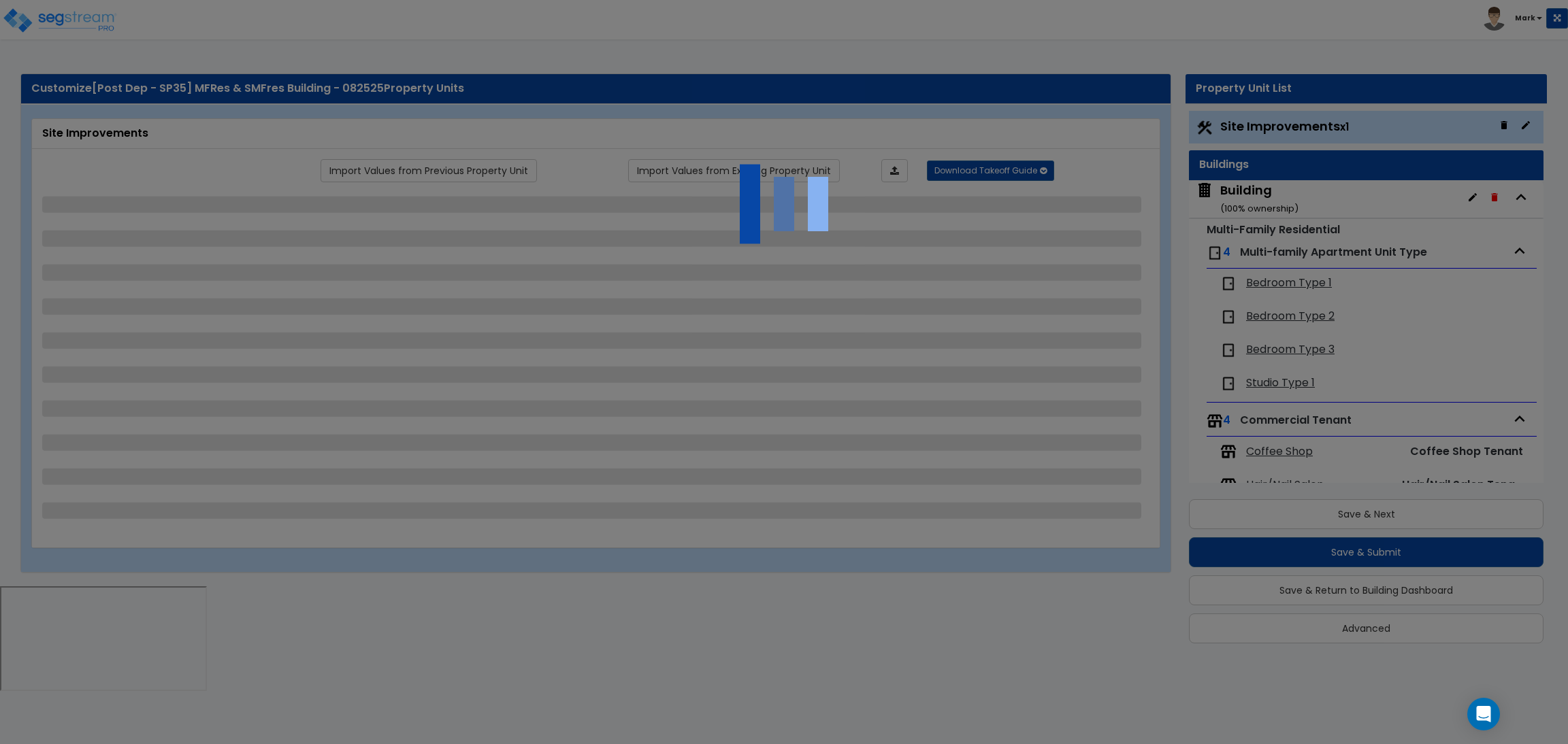
select select "1"
select select "2"
select select "6"
select select "2"
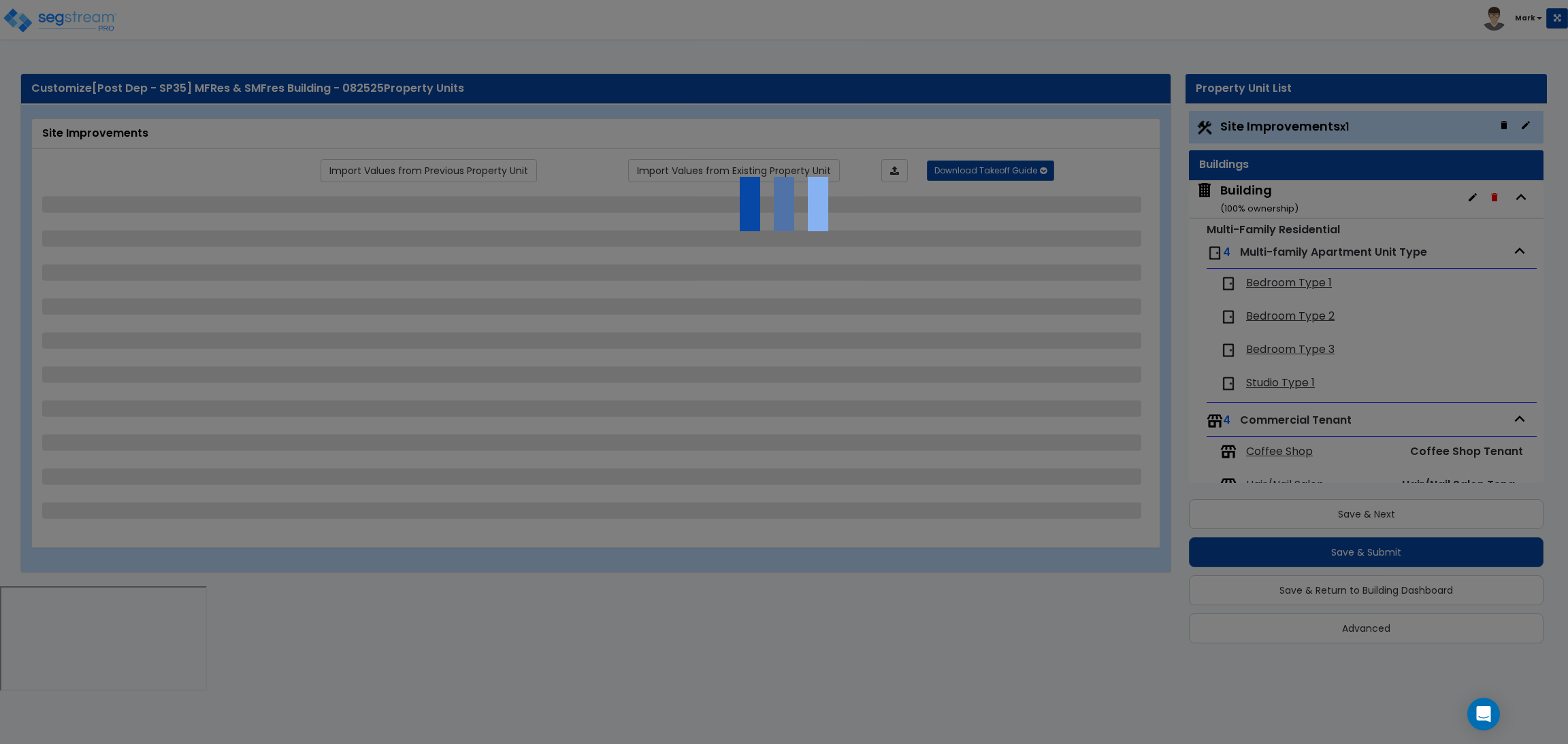
select select "3"
select select "2"
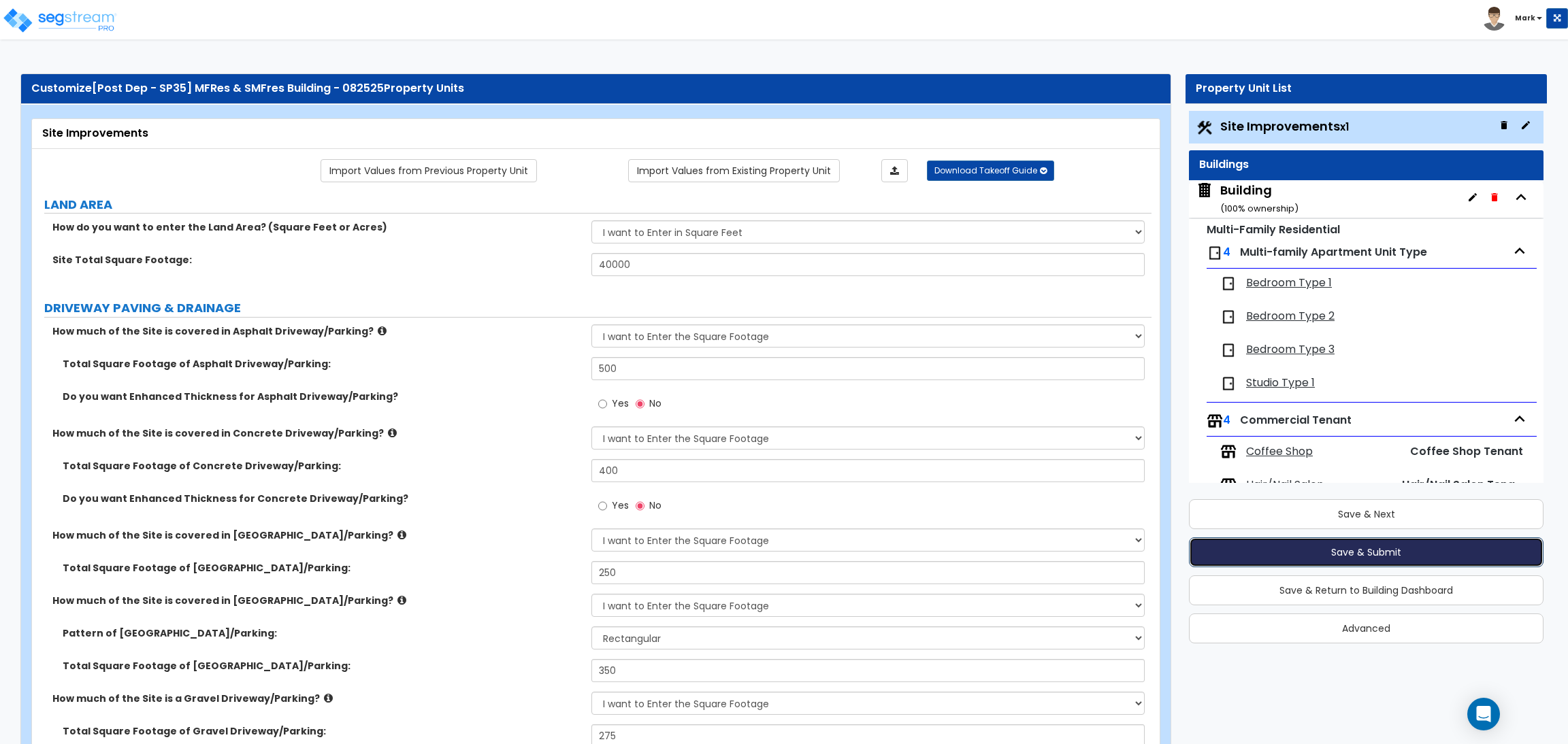
click at [1357, 551] on button "Save & Submit" at bounding box center [1366, 552] width 355 height 30
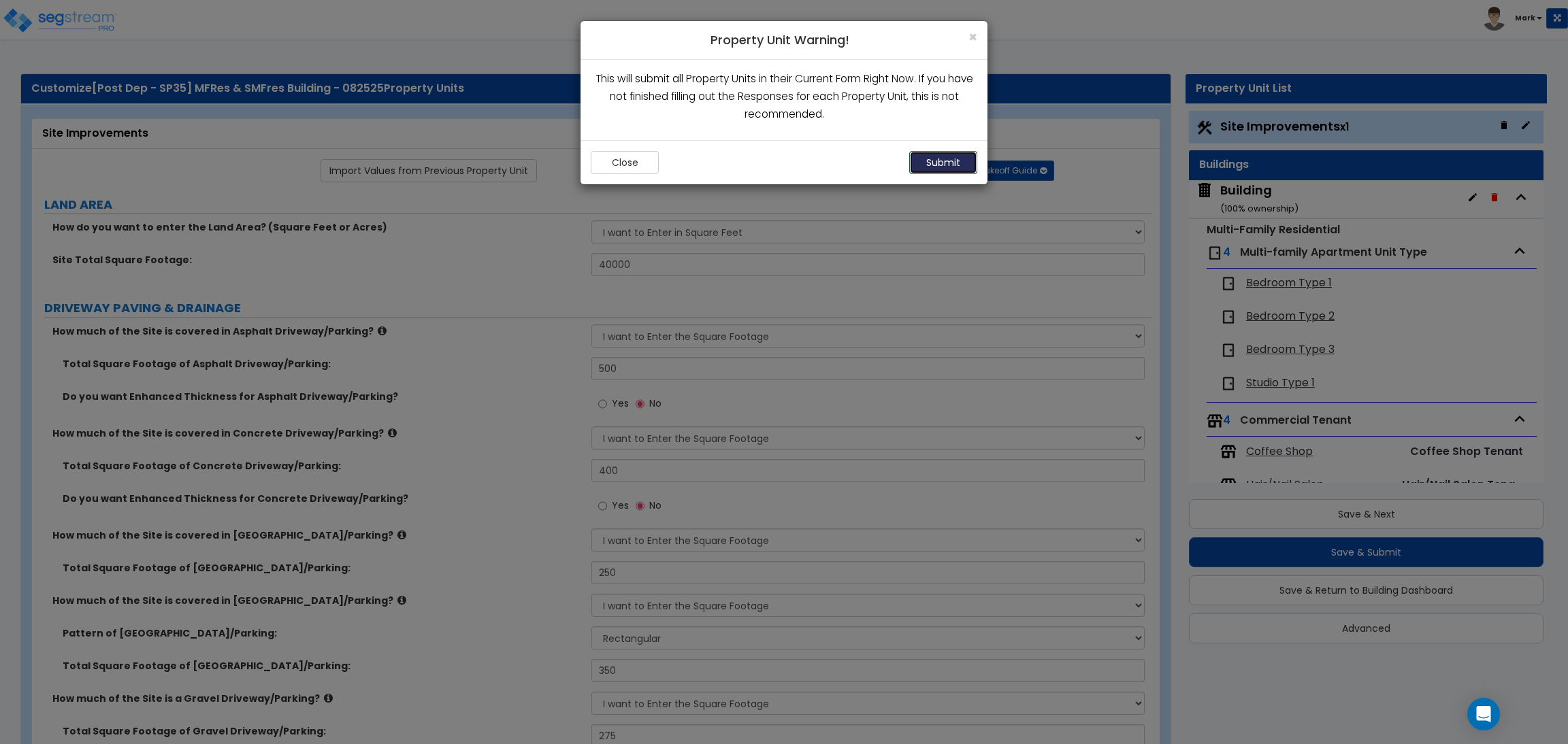
click at [935, 163] on button "Submit" at bounding box center [943, 162] width 68 height 23
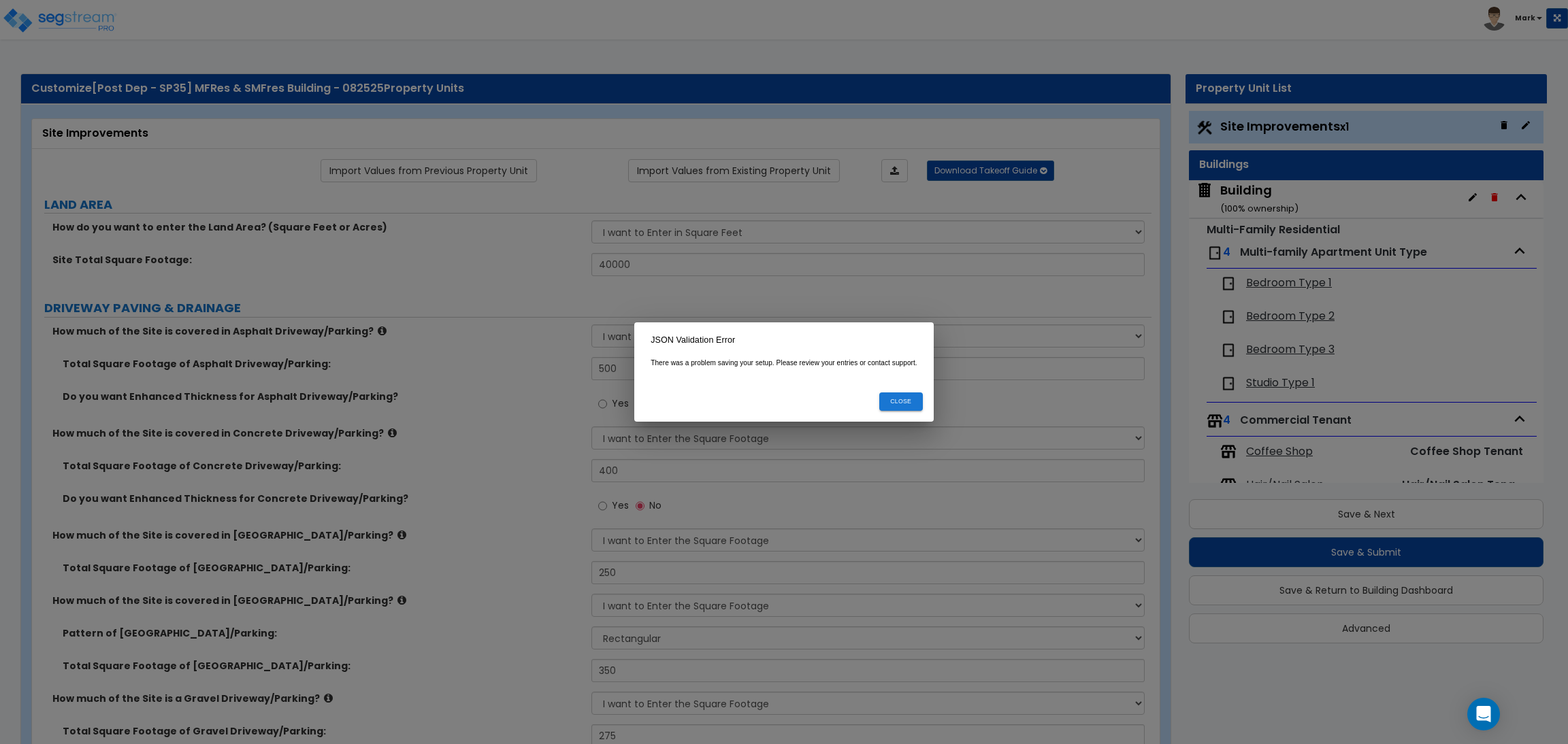
click at [910, 404] on button "Close" at bounding box center [901, 401] width 43 height 18
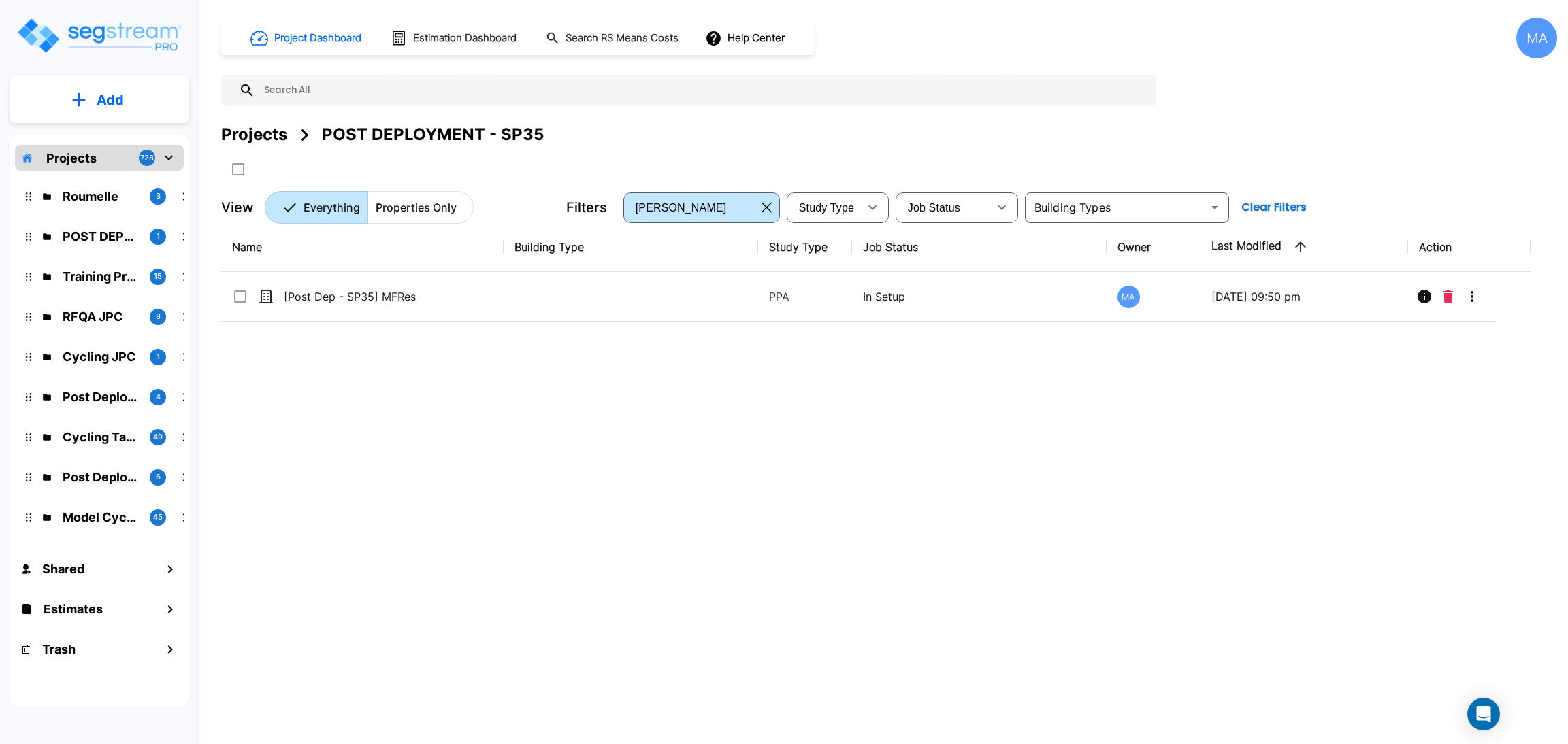
click at [256, 132] on div "Projects" at bounding box center [254, 134] width 66 height 24
drag, startPoint x: 256, startPoint y: 132, endPoint x: 1408, endPoint y: 265, distance: 1159.7
click at [256, 132] on div "Projects" at bounding box center [254, 134] width 66 height 24
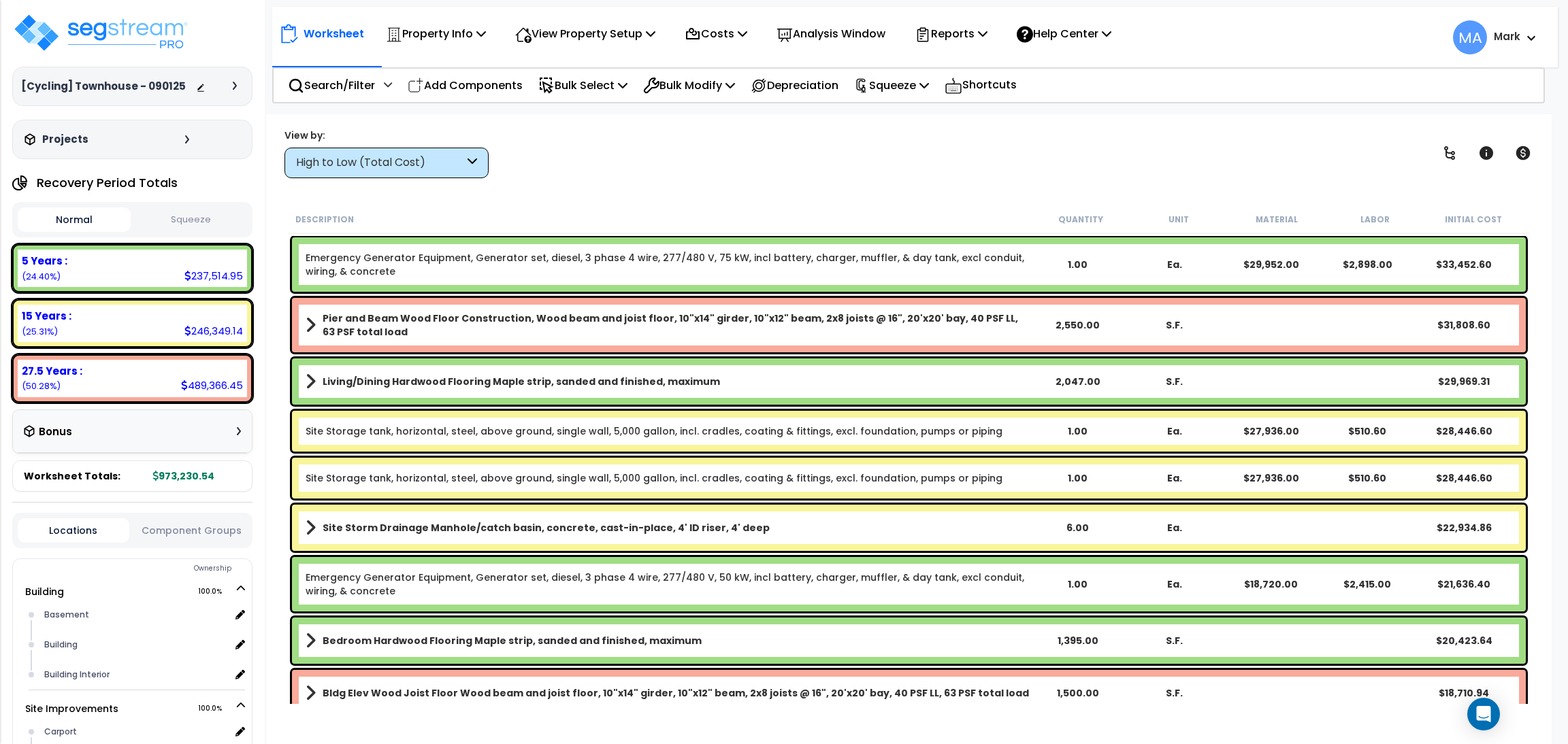
click at [409, 167] on div "High to Low (Total Cost)" at bounding box center [380, 163] width 168 height 15
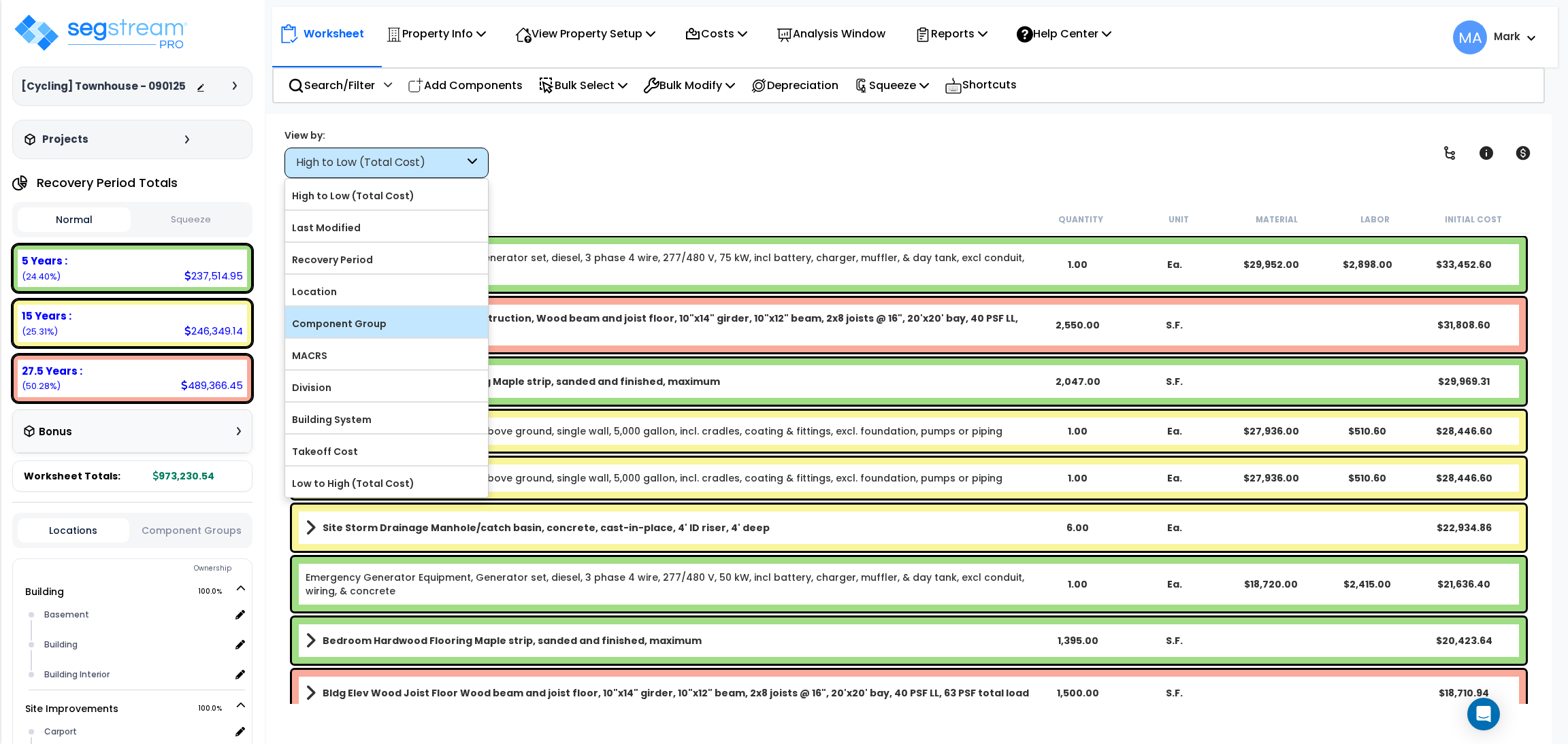
click at [390, 330] on label "Component Group" at bounding box center [387, 323] width 203 height 20
click at [0, 0] on input "Component Group" at bounding box center [0, 0] width 0 height 0
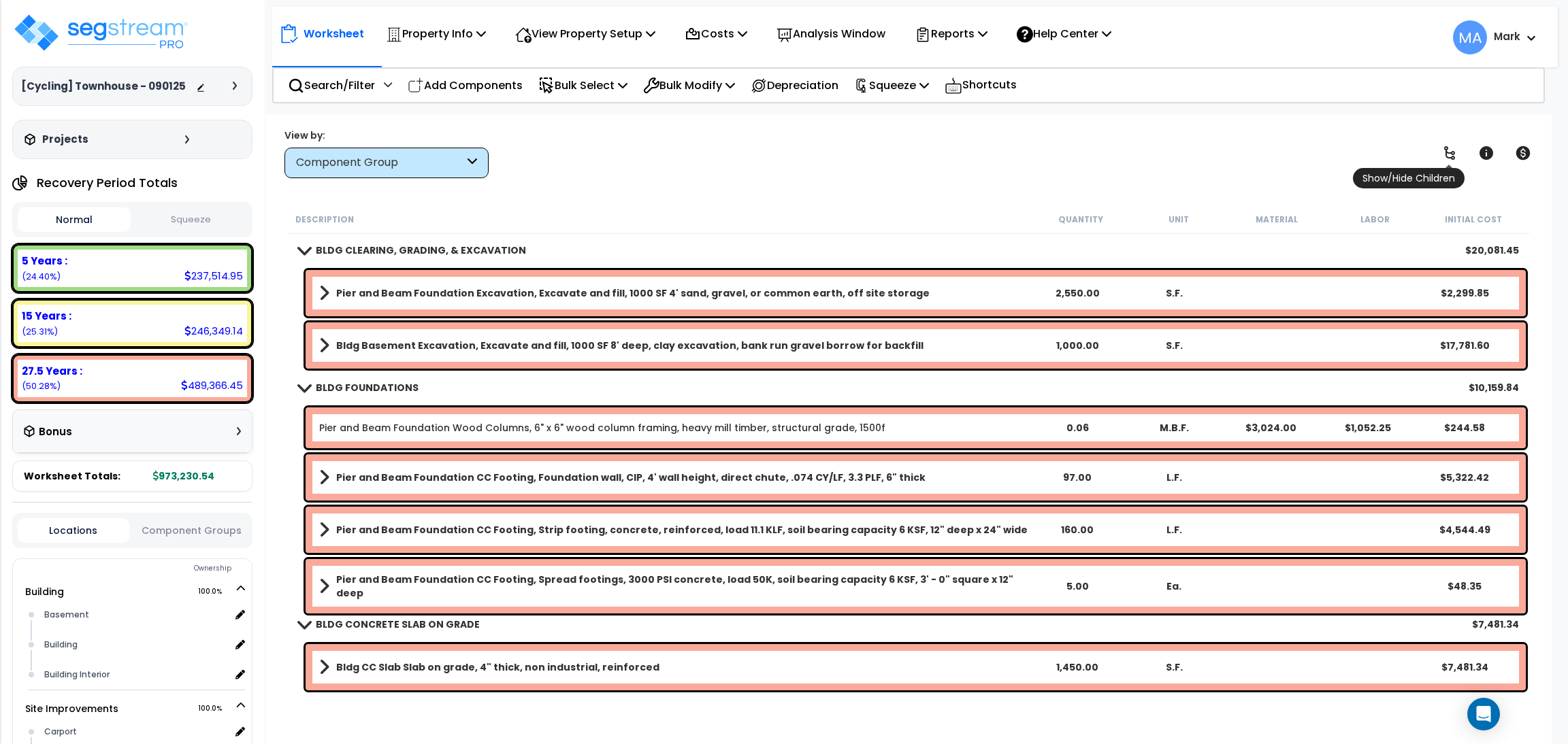
click at [1452, 159] on icon at bounding box center [1450, 152] width 11 height 13
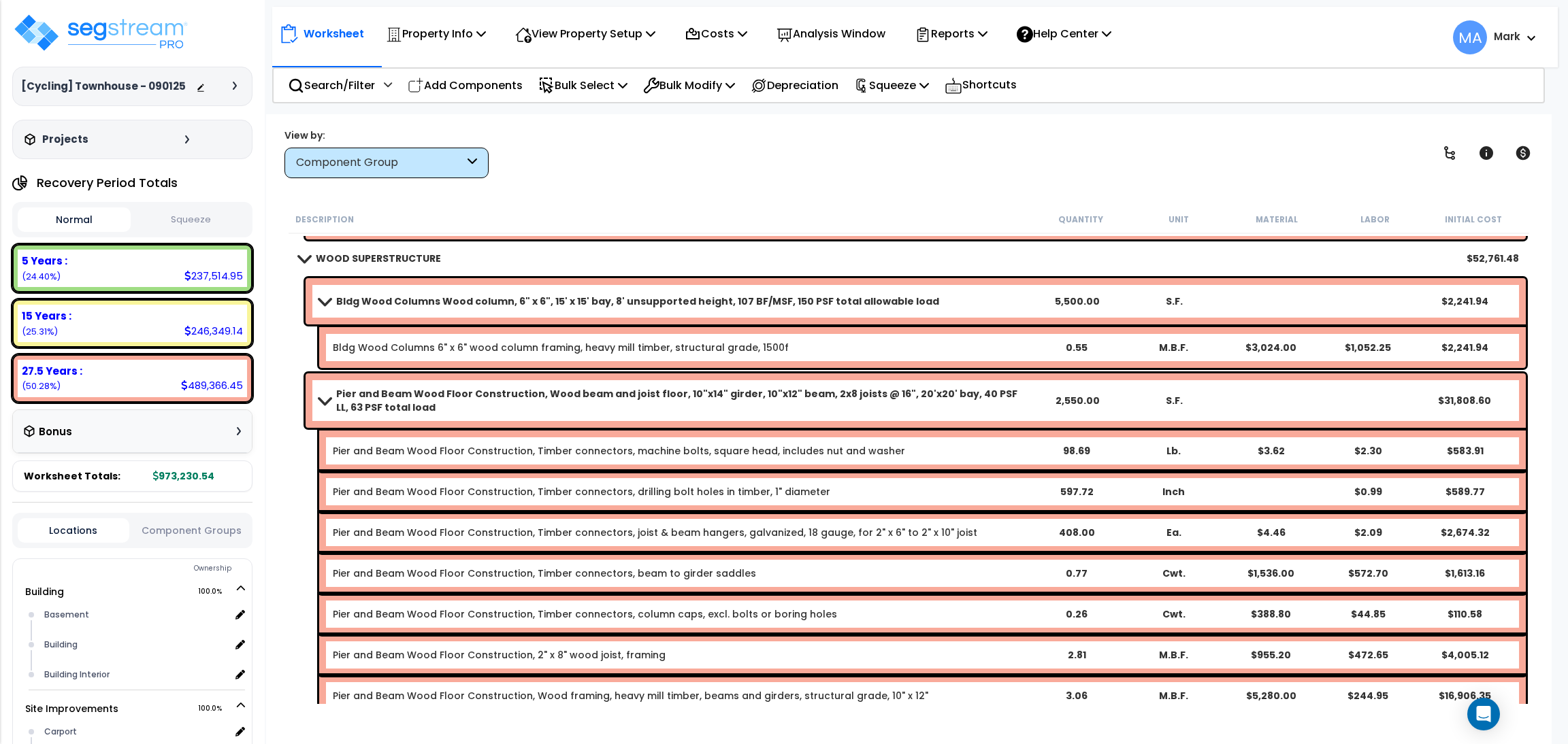
scroll to position [2754, 0]
click at [579, 22] on div "View Property Setup" at bounding box center [585, 34] width 140 height 32
click at [588, 90] on link "View Questionnaire" at bounding box center [576, 93] width 135 height 27
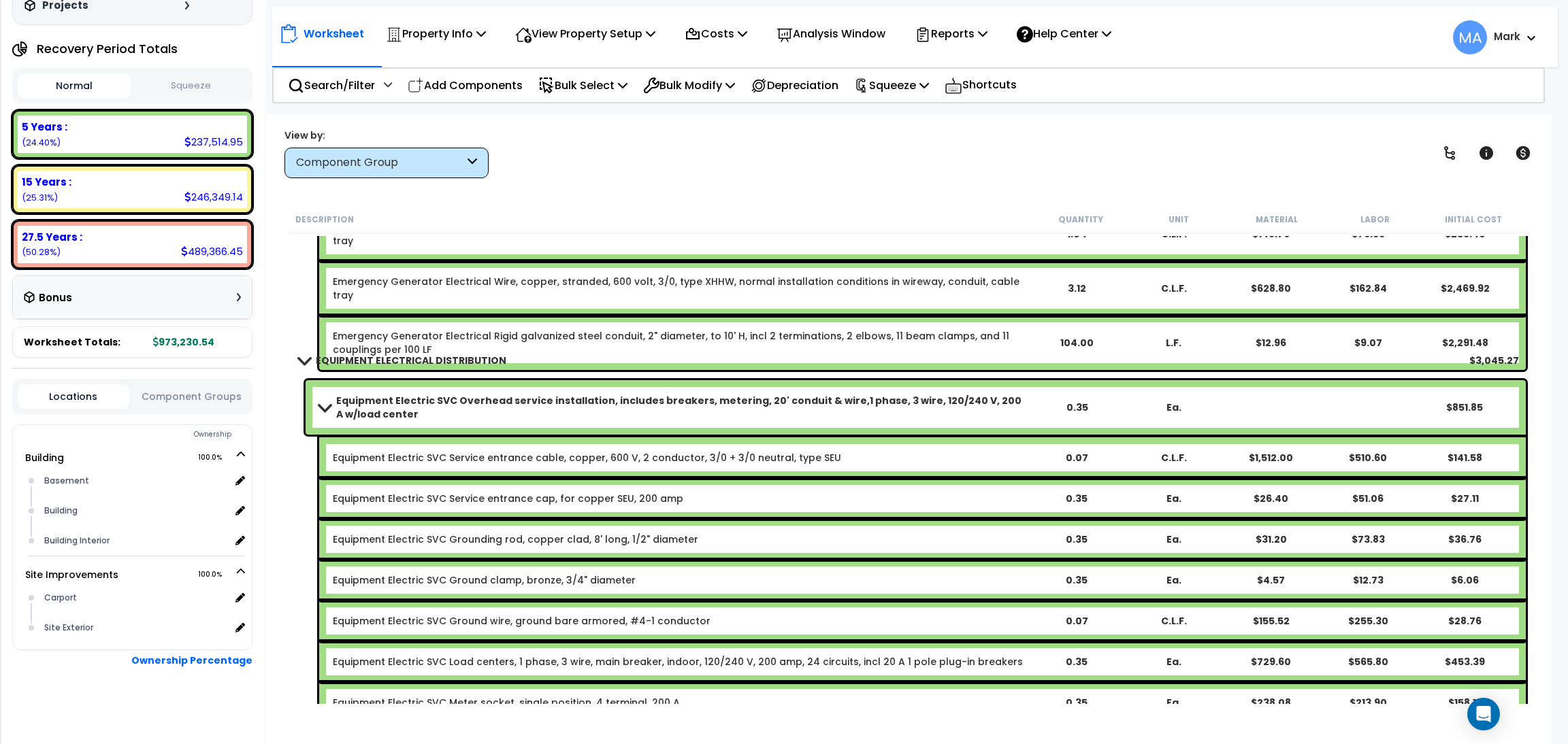
scroll to position [26632, 0]
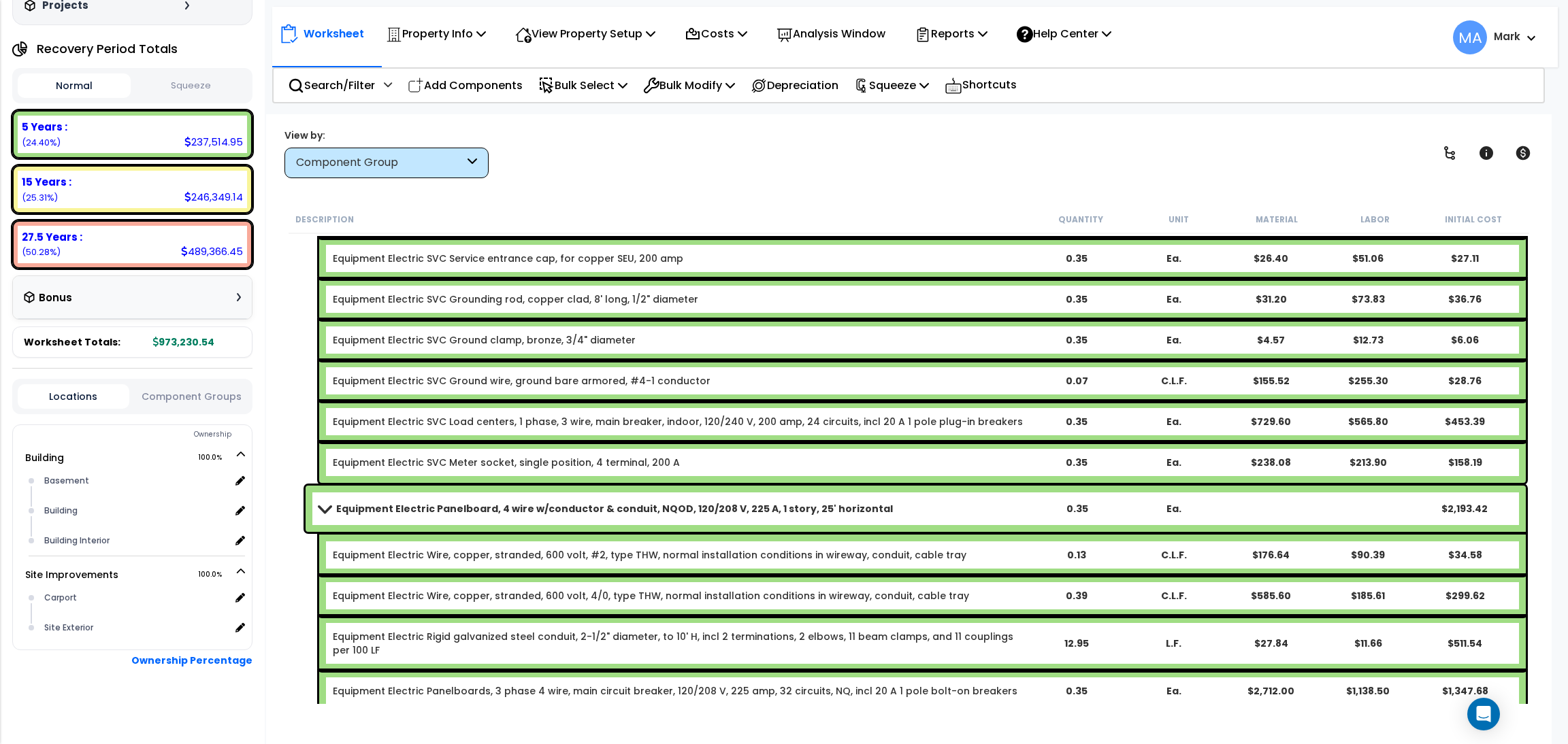
click at [1022, 140] on div "View by: Component Group High to Low (Total Cost)" at bounding box center [909, 153] width 1259 height 50
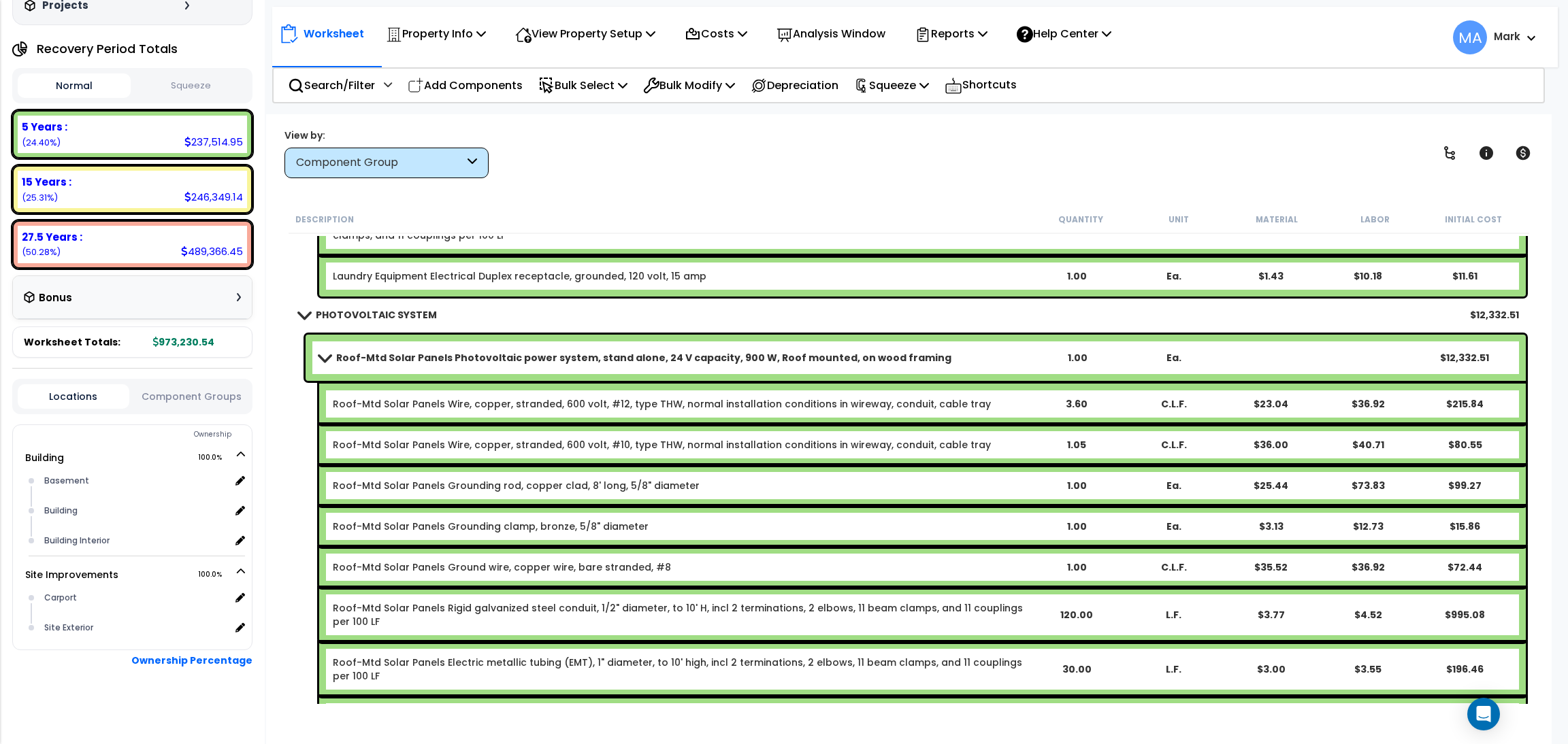
scroll to position [32244, 0]
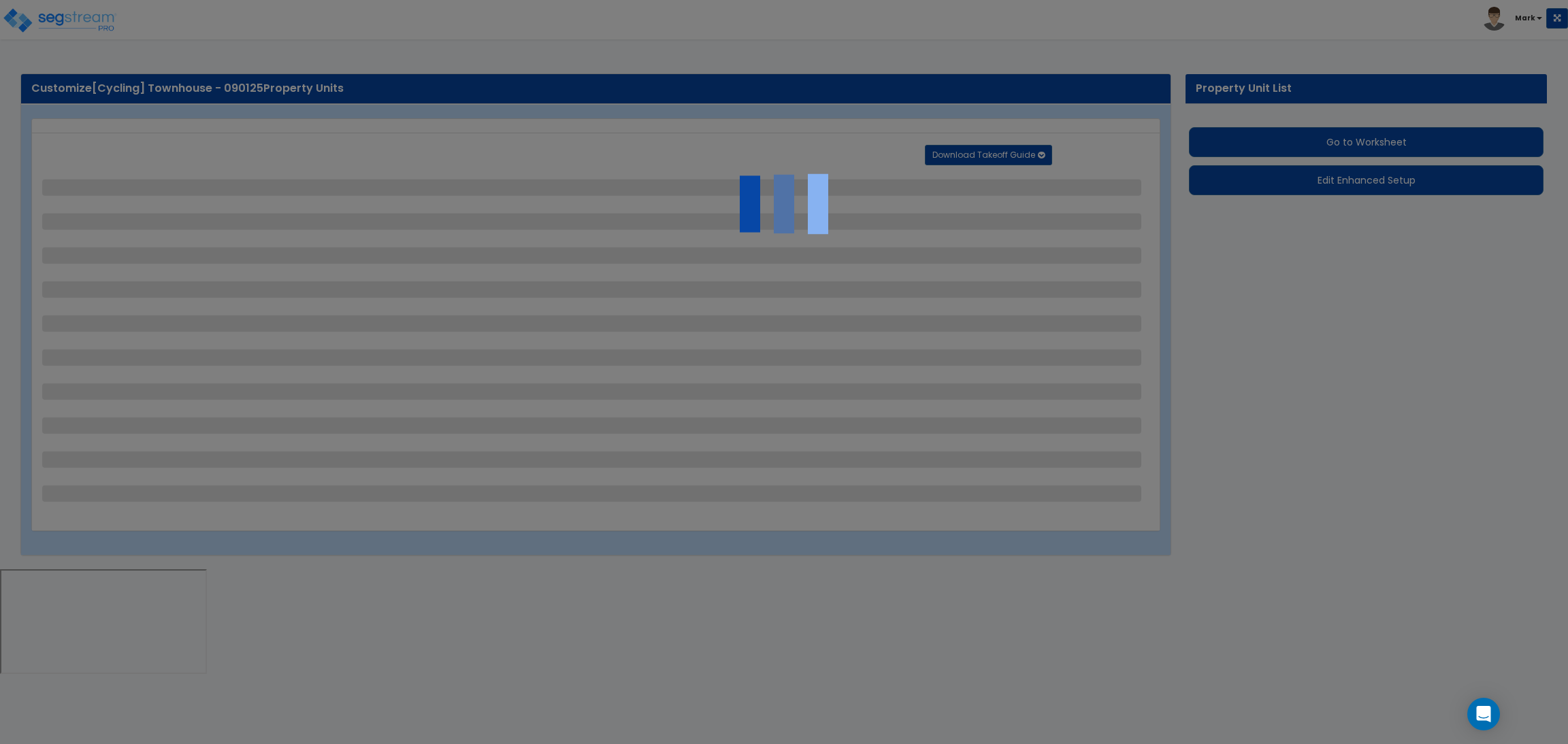
select select "2"
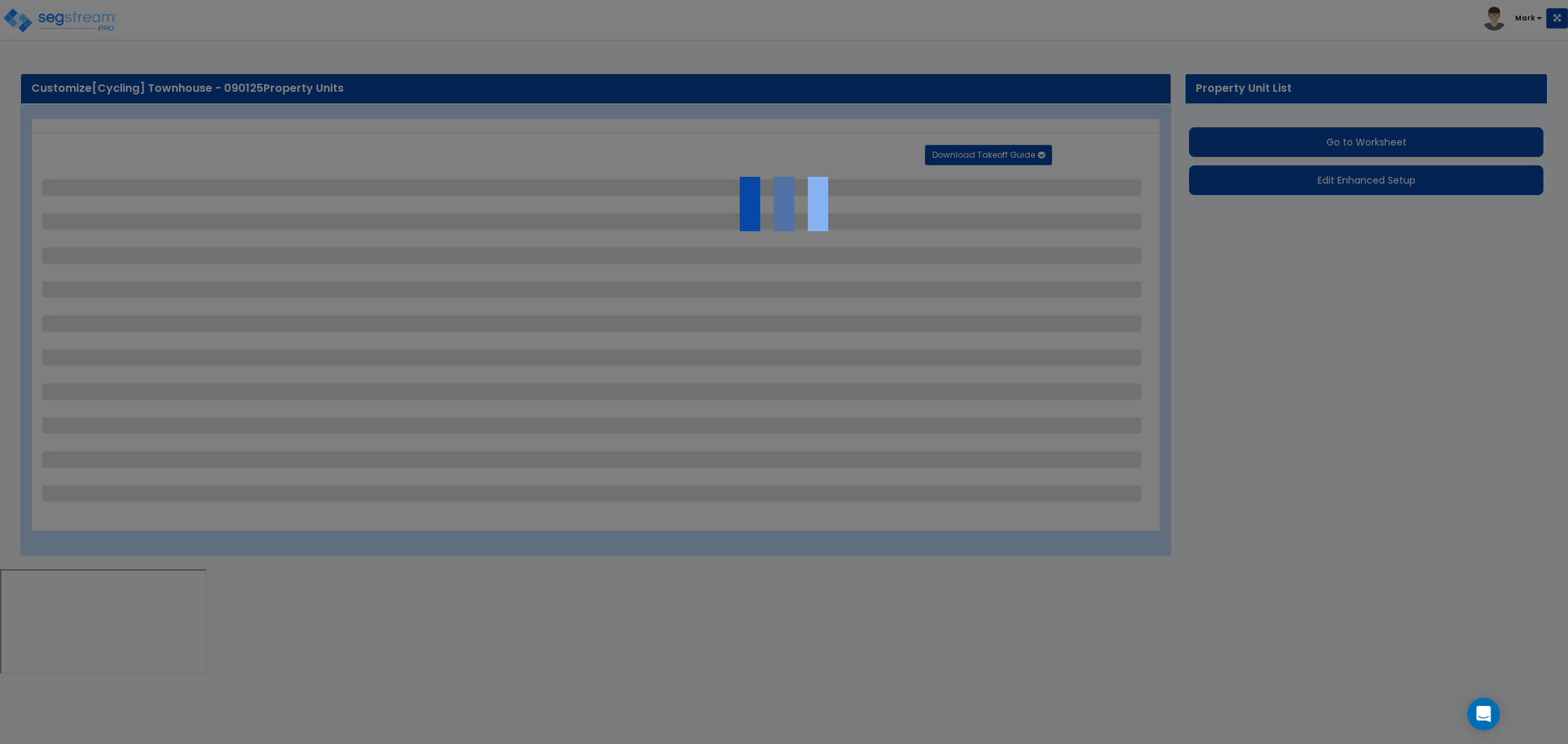
select select "2"
select select "1"
select select "3"
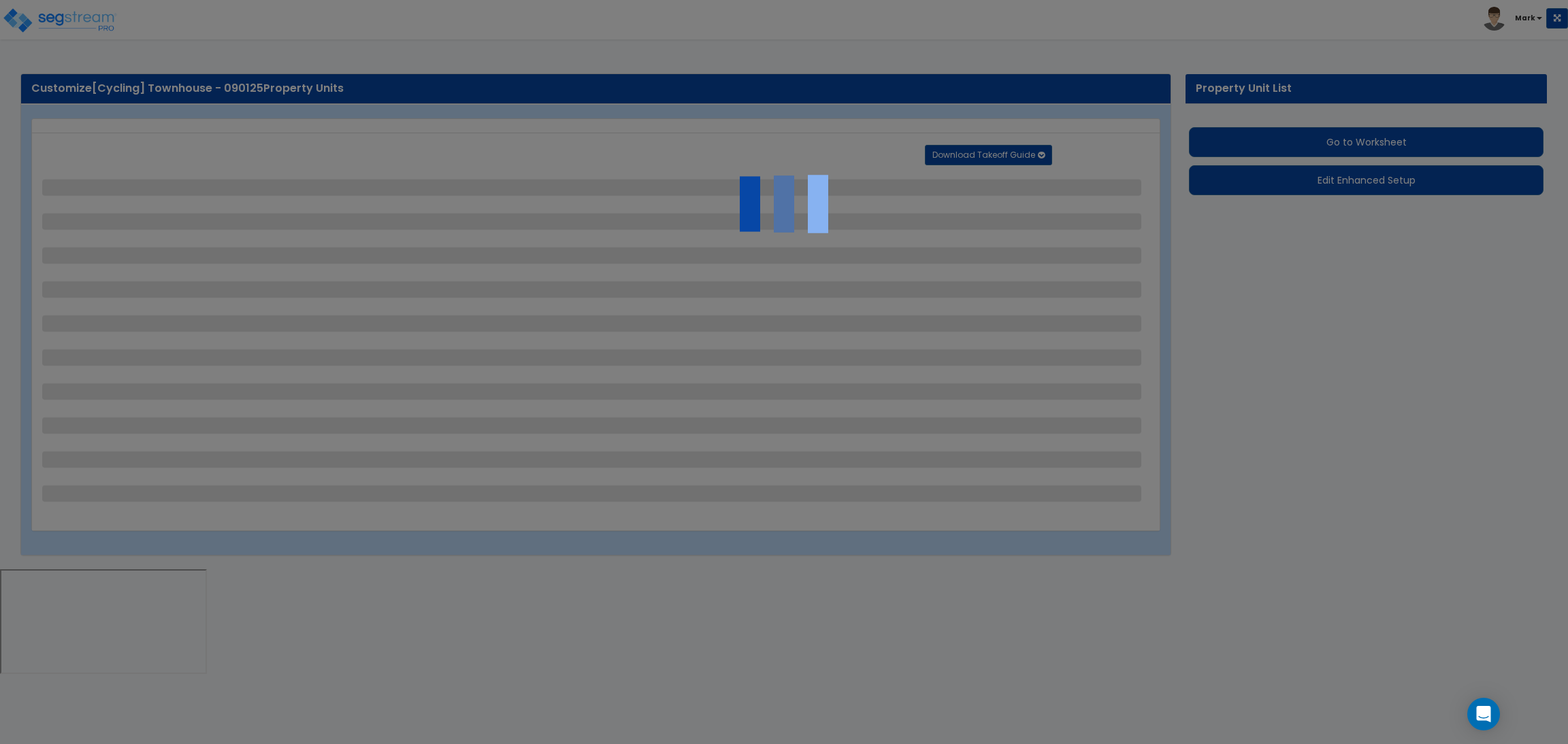
select select "2"
select select "1"
select select "10"
select select "2"
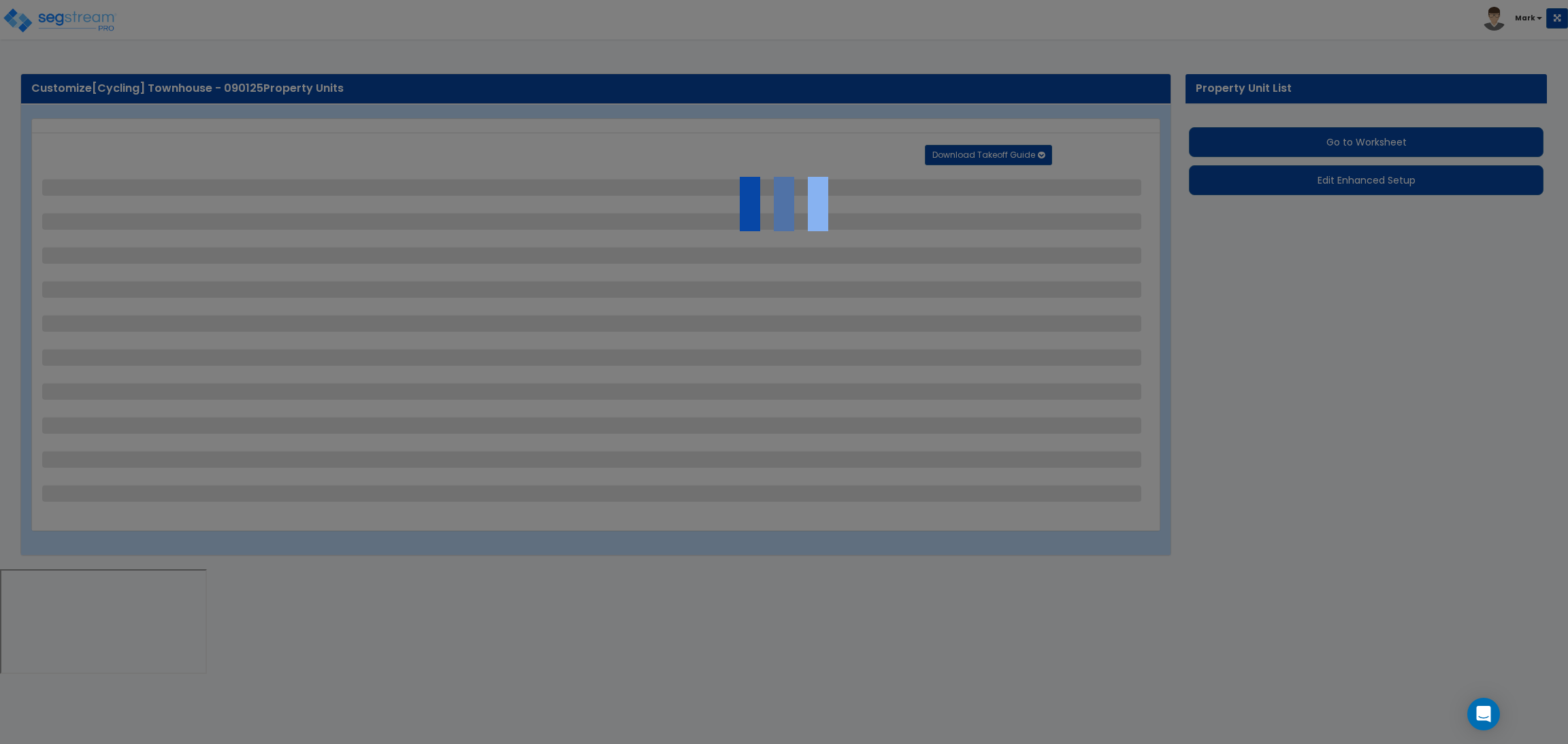
select select "1"
select select "2"
select select "1"
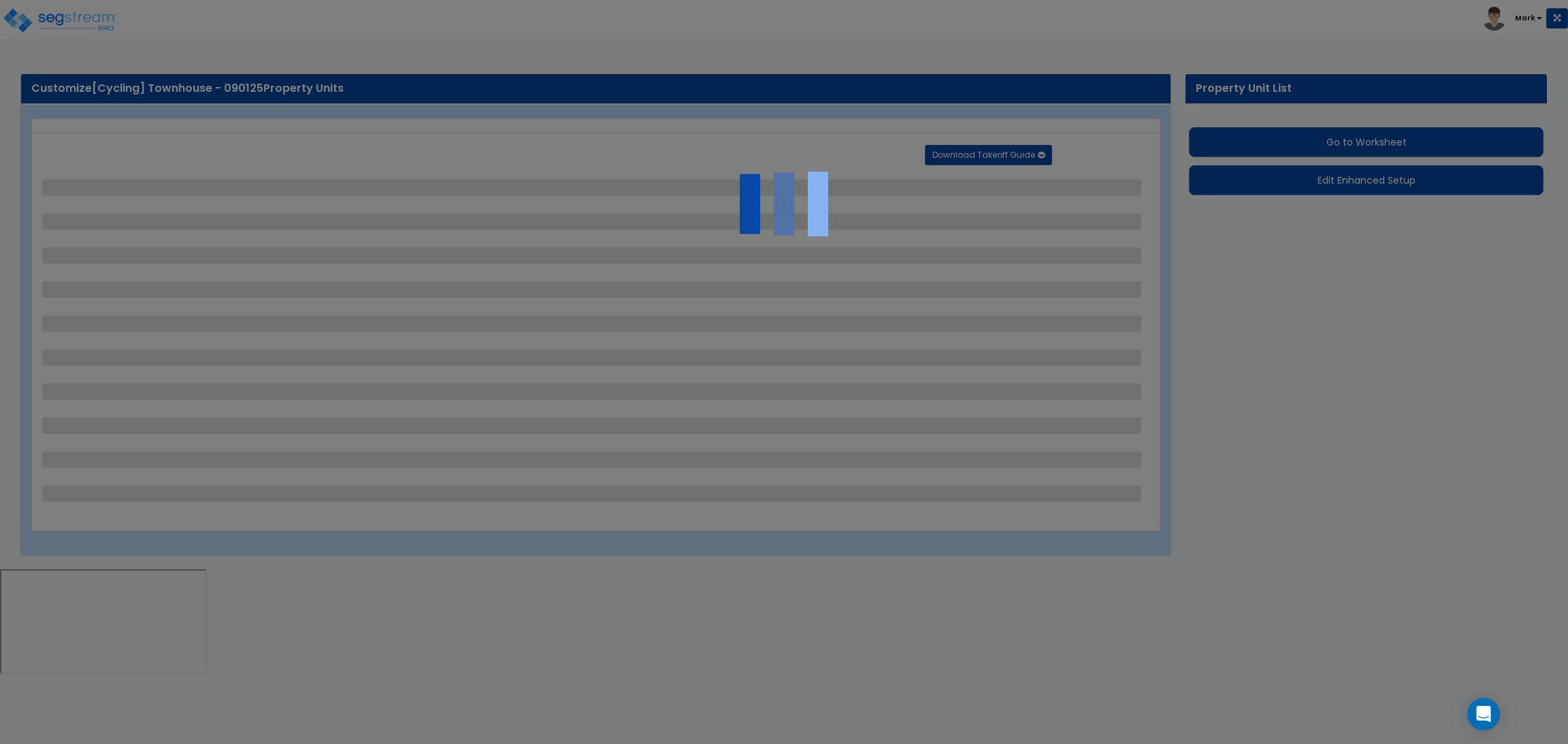
select select "1"
select select "2"
select select "4"
select select "1"
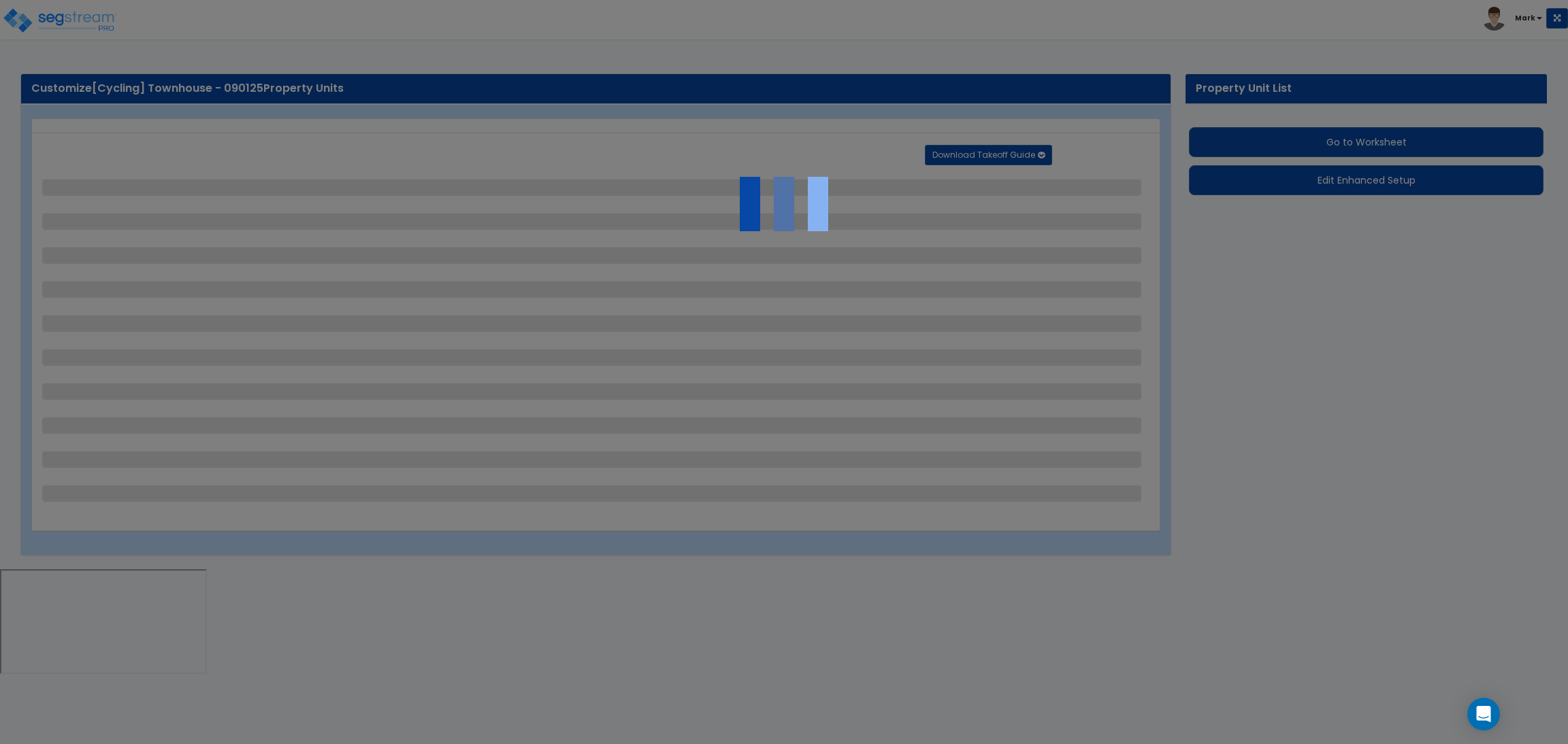
select select "1"
select select "6"
select select "1"
select select "4"
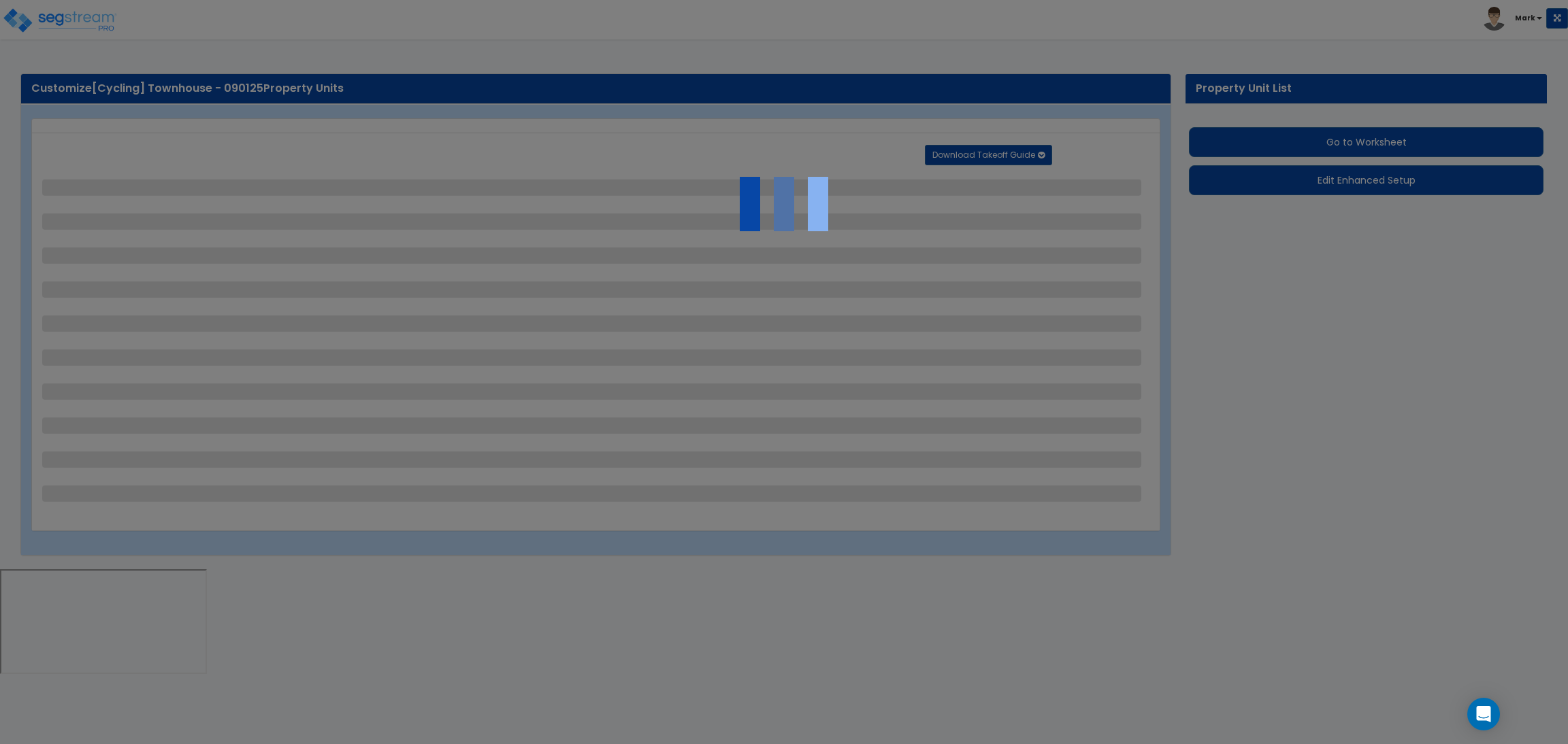
select select "4"
select select "2"
select select "1"
select select "2"
select select "1"
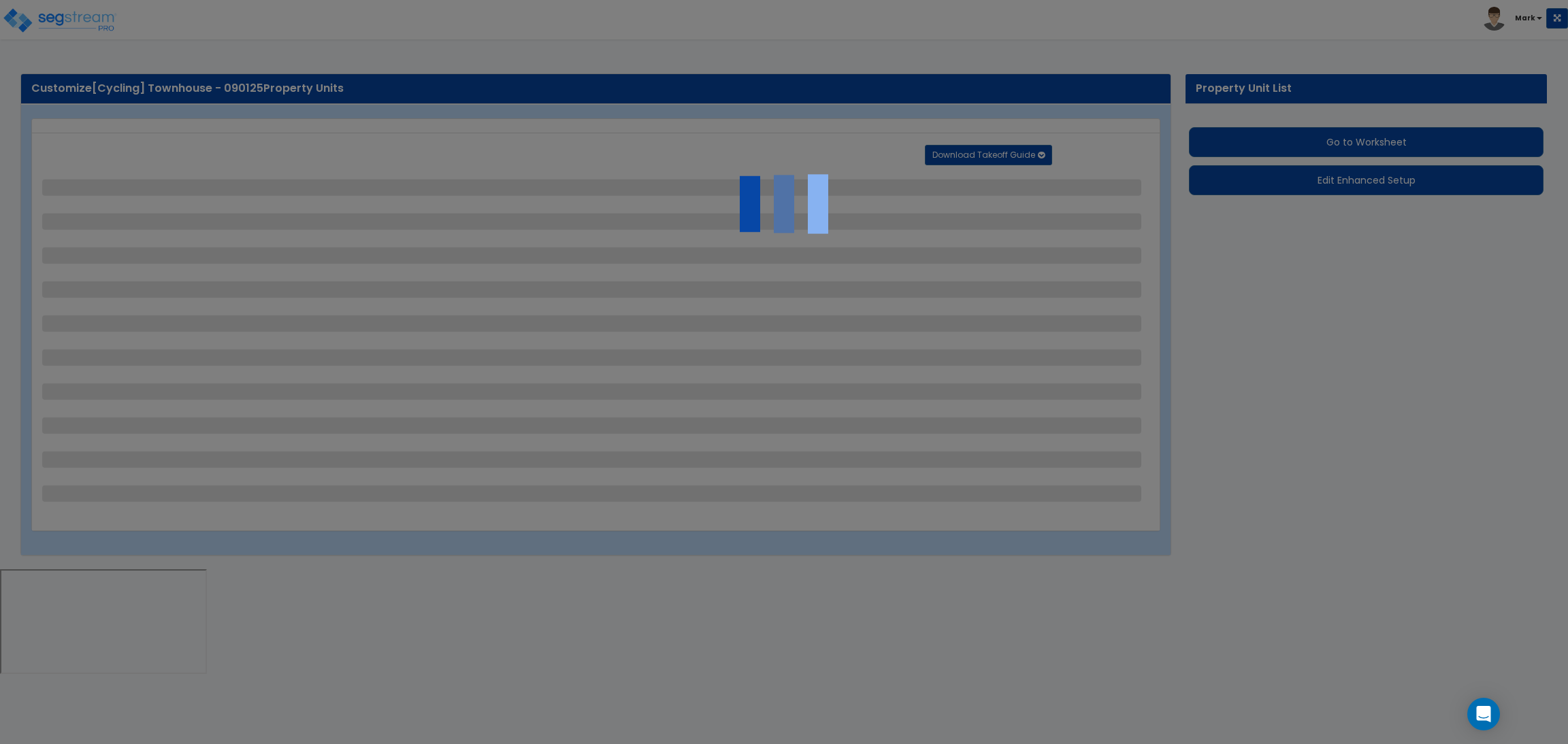
select select "2"
select select "6"
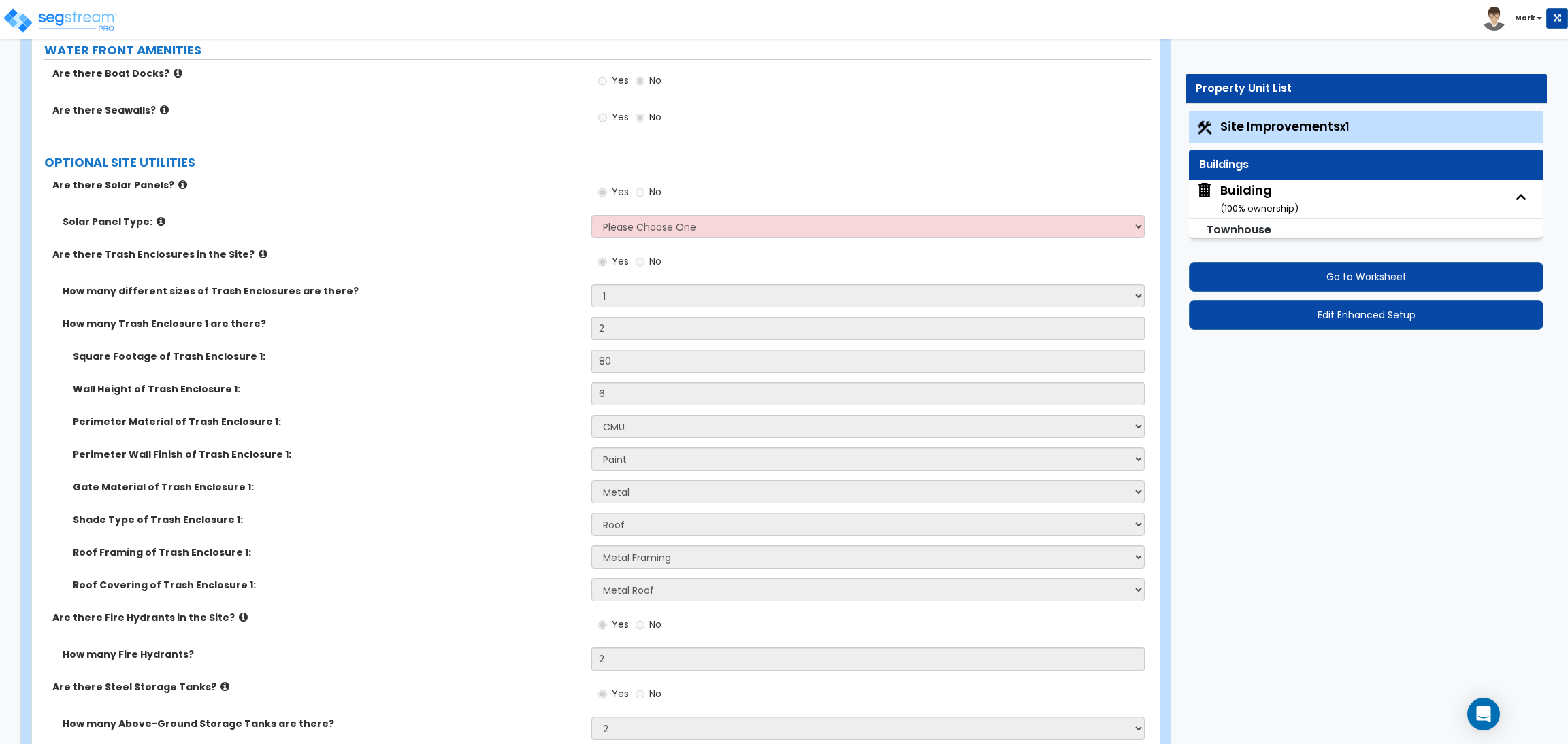
scroll to position [4128, 0]
